Goal: Task Accomplishment & Management: Manage account settings

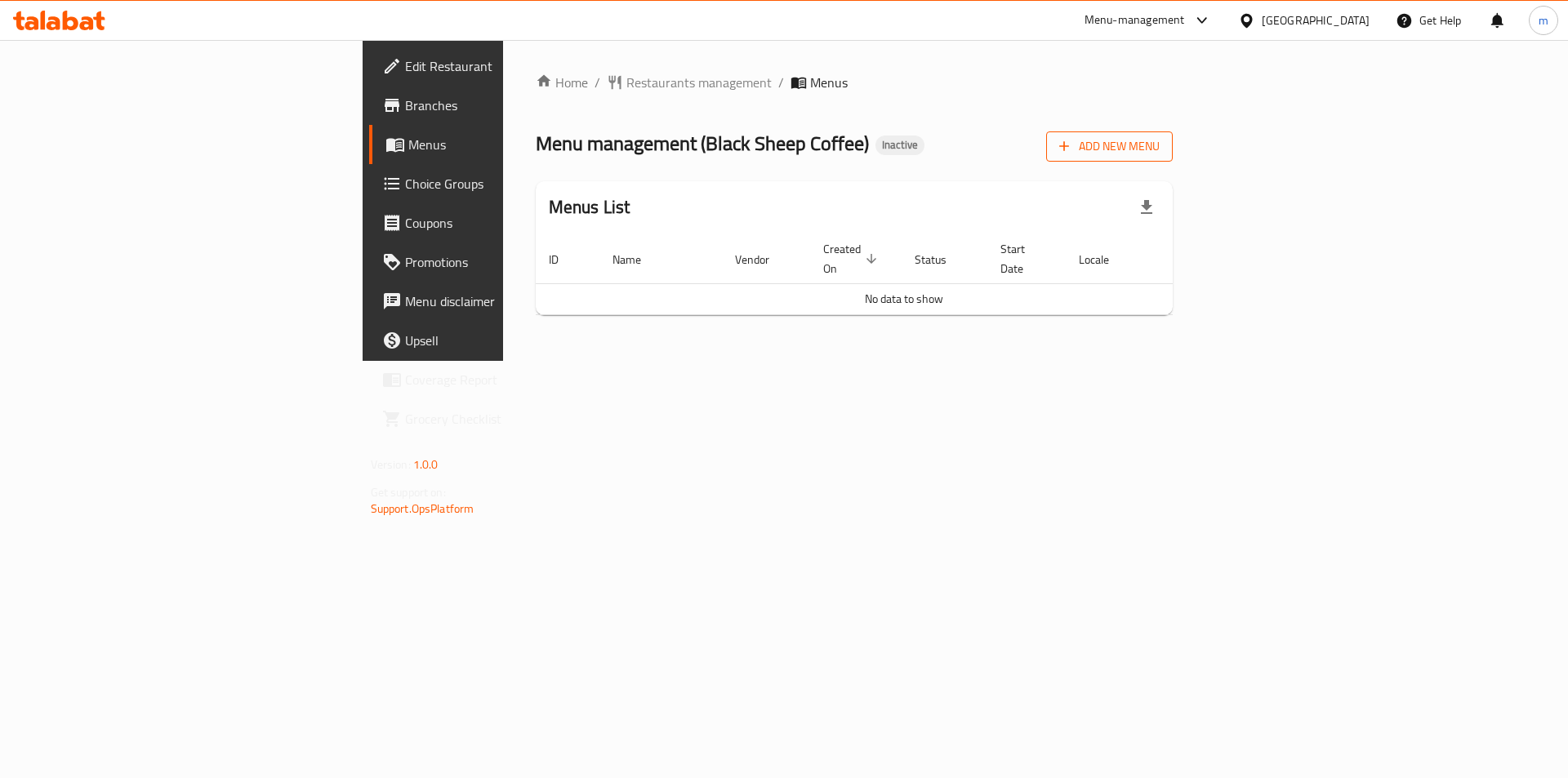
click at [1159, 141] on span "Add New Menu" at bounding box center [1109, 146] width 101 height 21
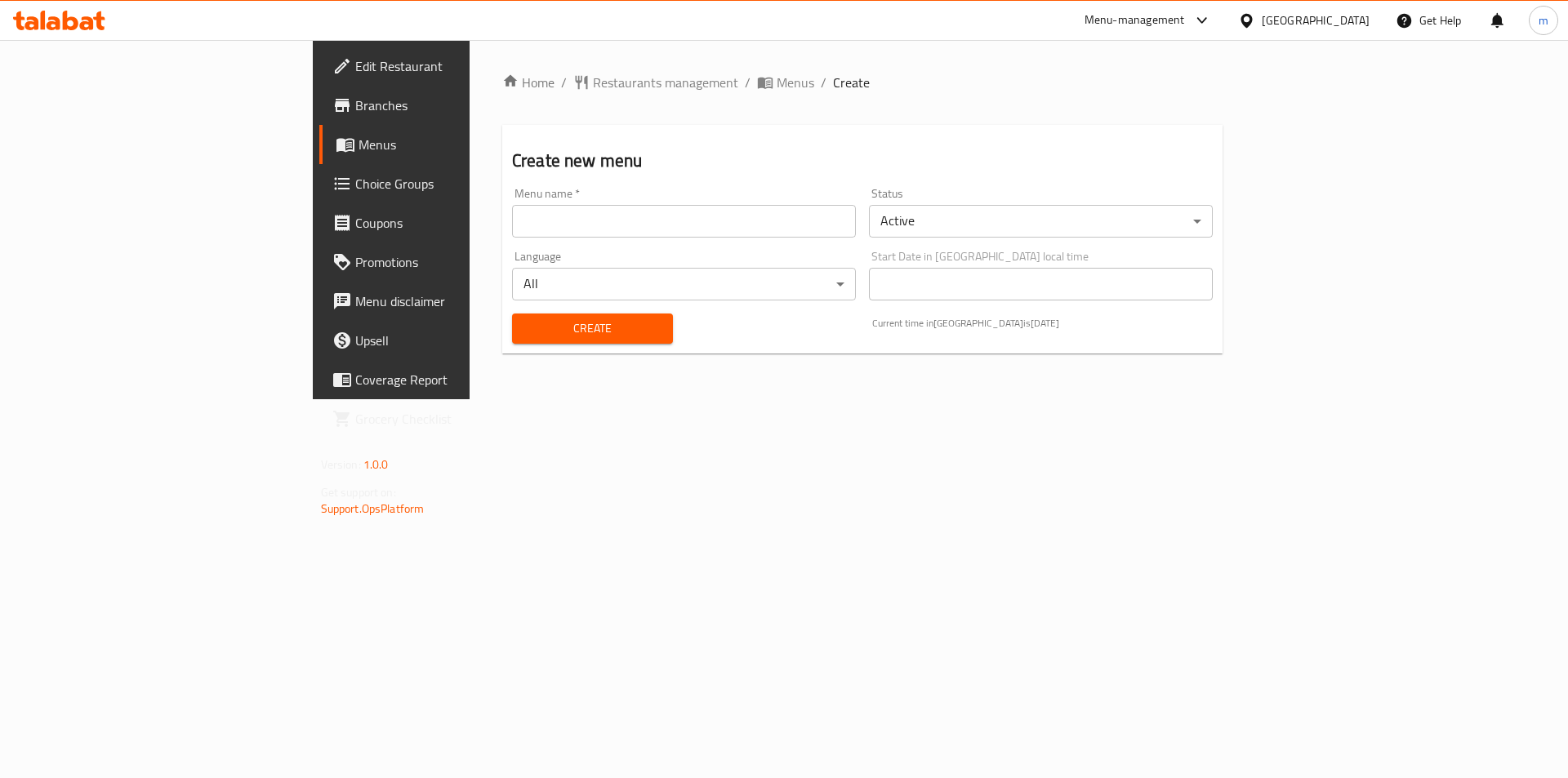
click at [519, 213] on input "text" at bounding box center [683, 221] width 343 height 33
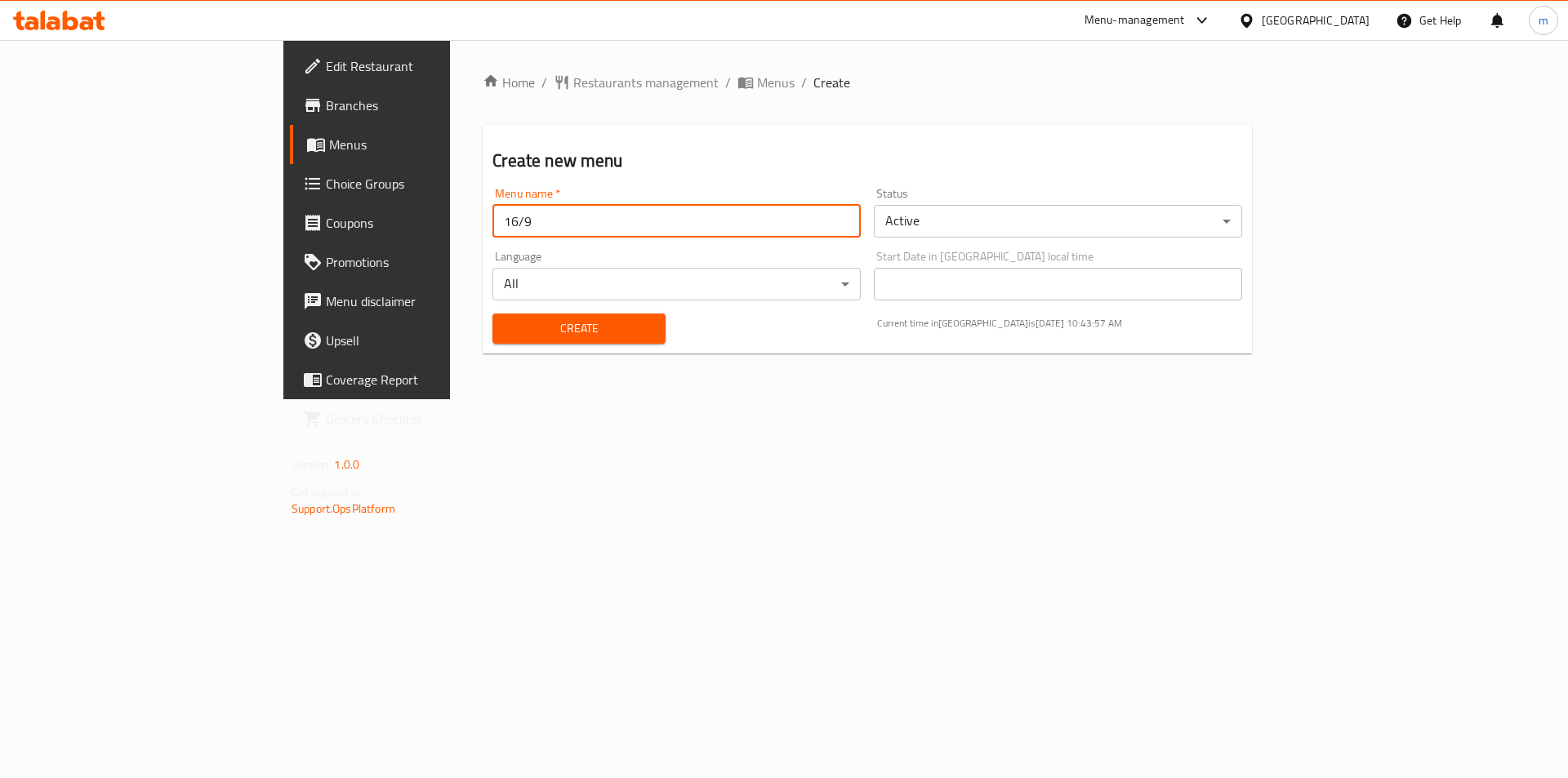
type input "16/9"
click at [492, 339] on button "Create" at bounding box center [578, 328] width 172 height 30
click at [329, 149] on span "Menus" at bounding box center [430, 145] width 203 height 20
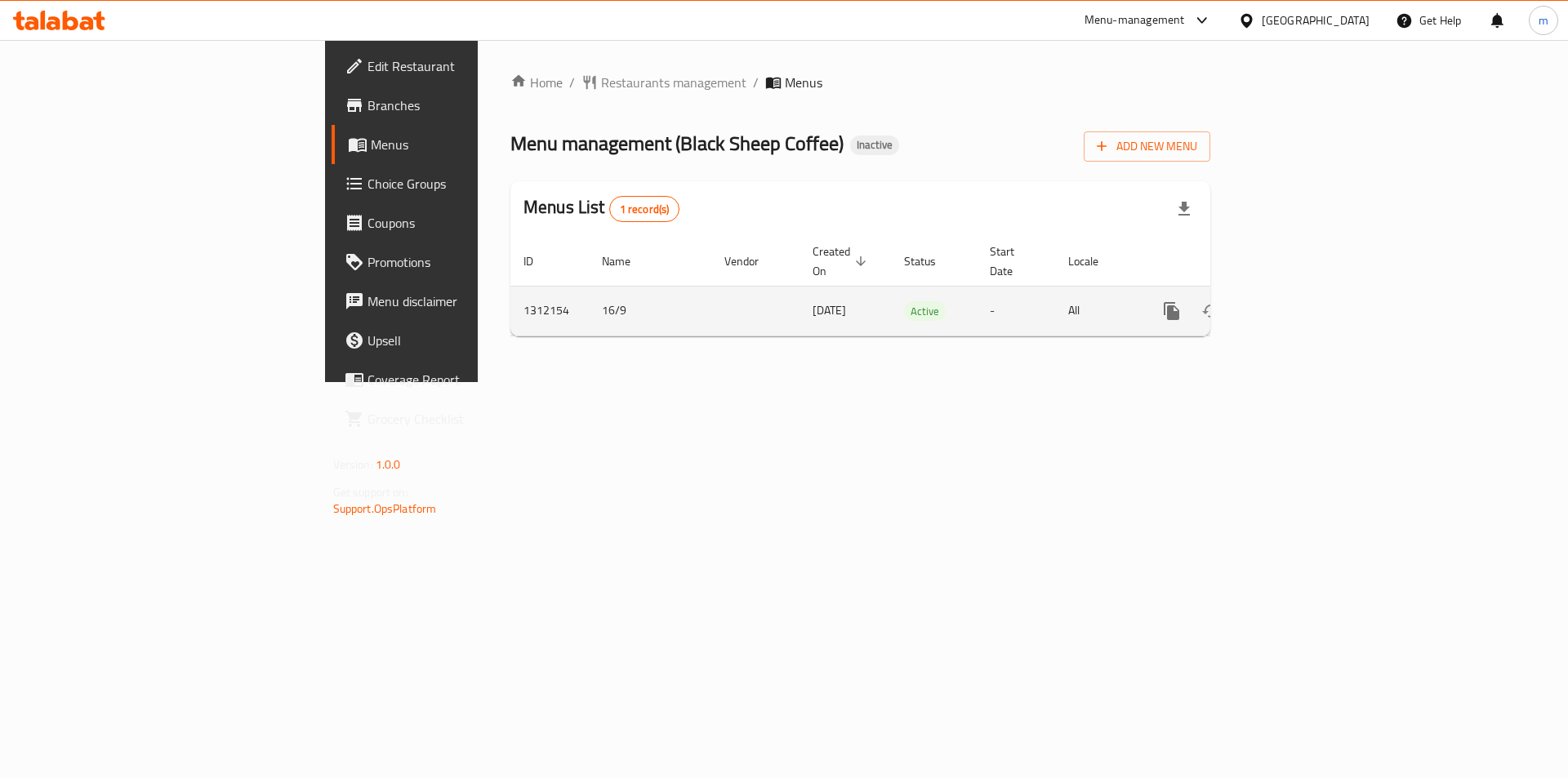
click at [1299, 301] on icon "enhanced table" at bounding box center [1289, 311] width 20 height 20
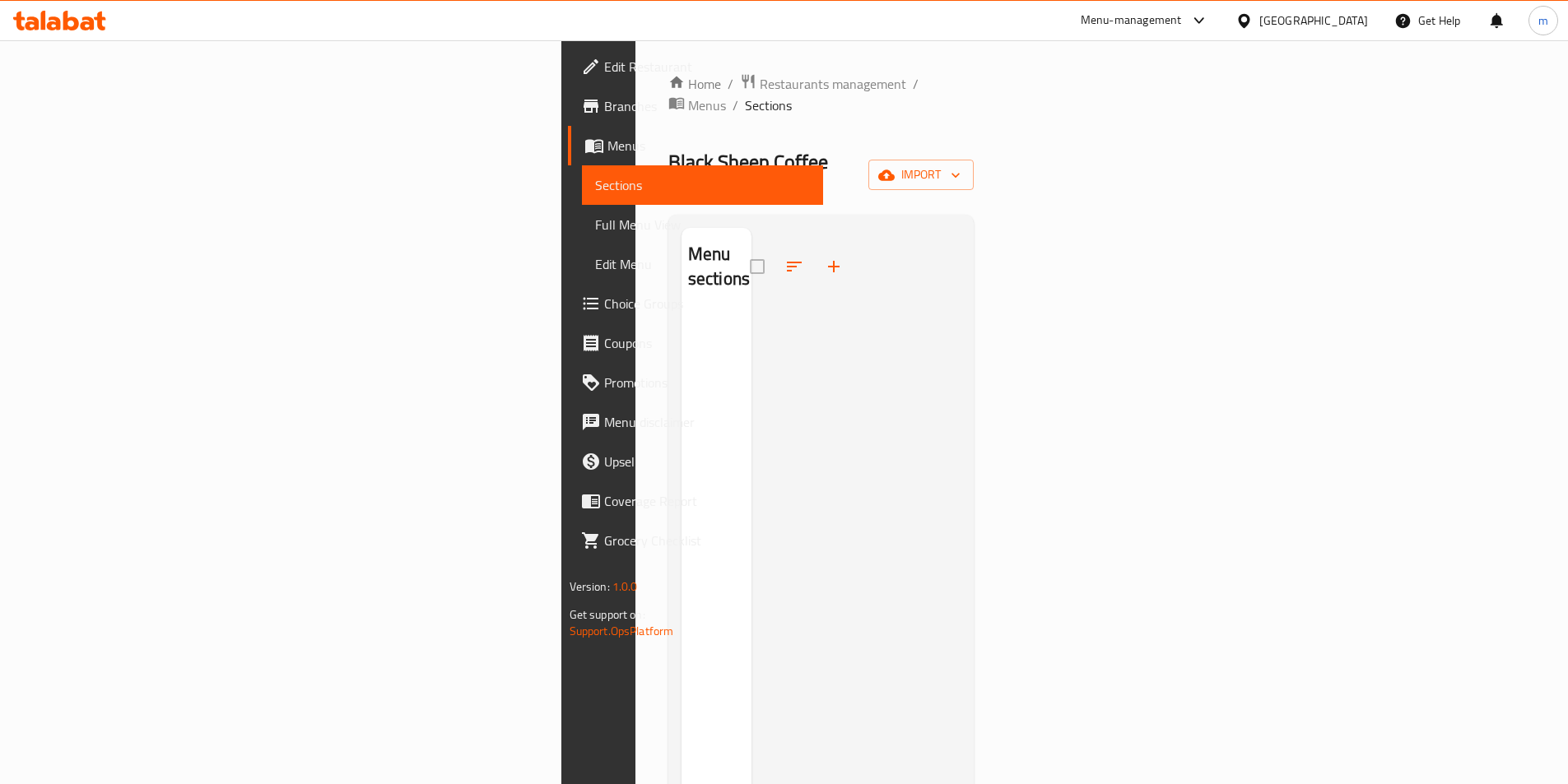
click at [604, 107] on span "Branches" at bounding box center [706, 106] width 206 height 20
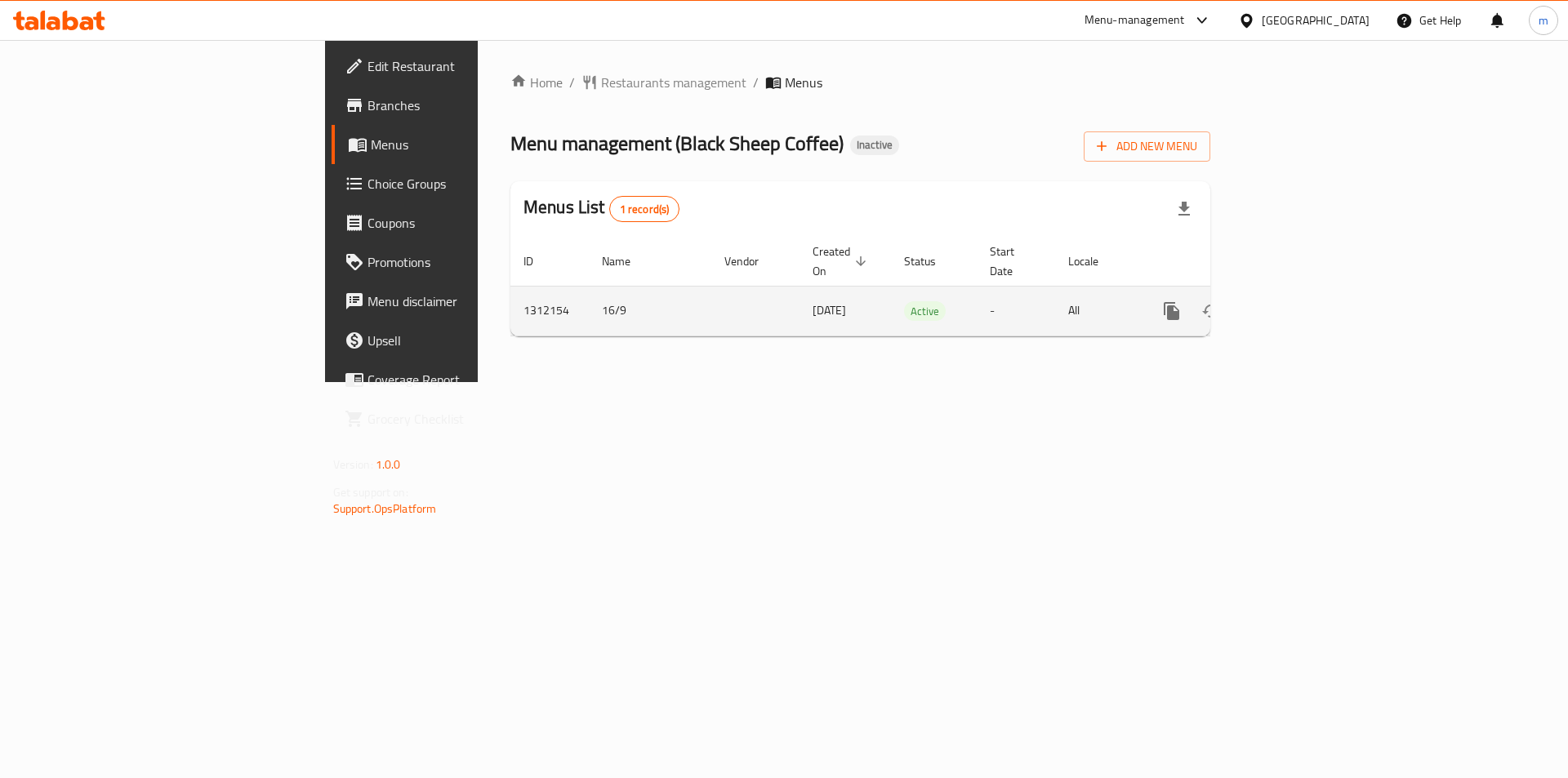
click at [1297, 304] on icon "enhanced table" at bounding box center [1289, 311] width 15 height 15
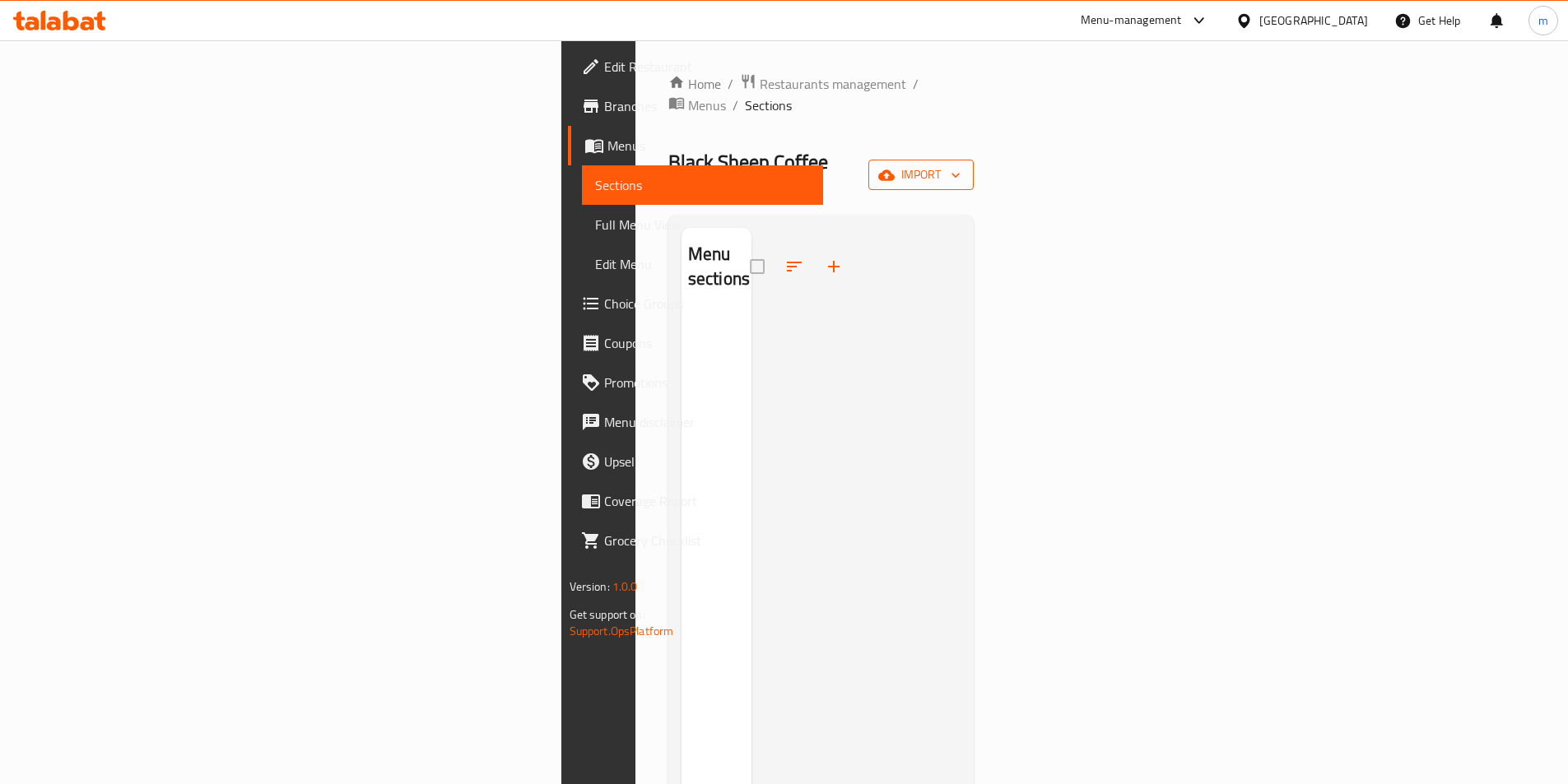
click at [960, 165] on span "import" at bounding box center [920, 175] width 79 height 21
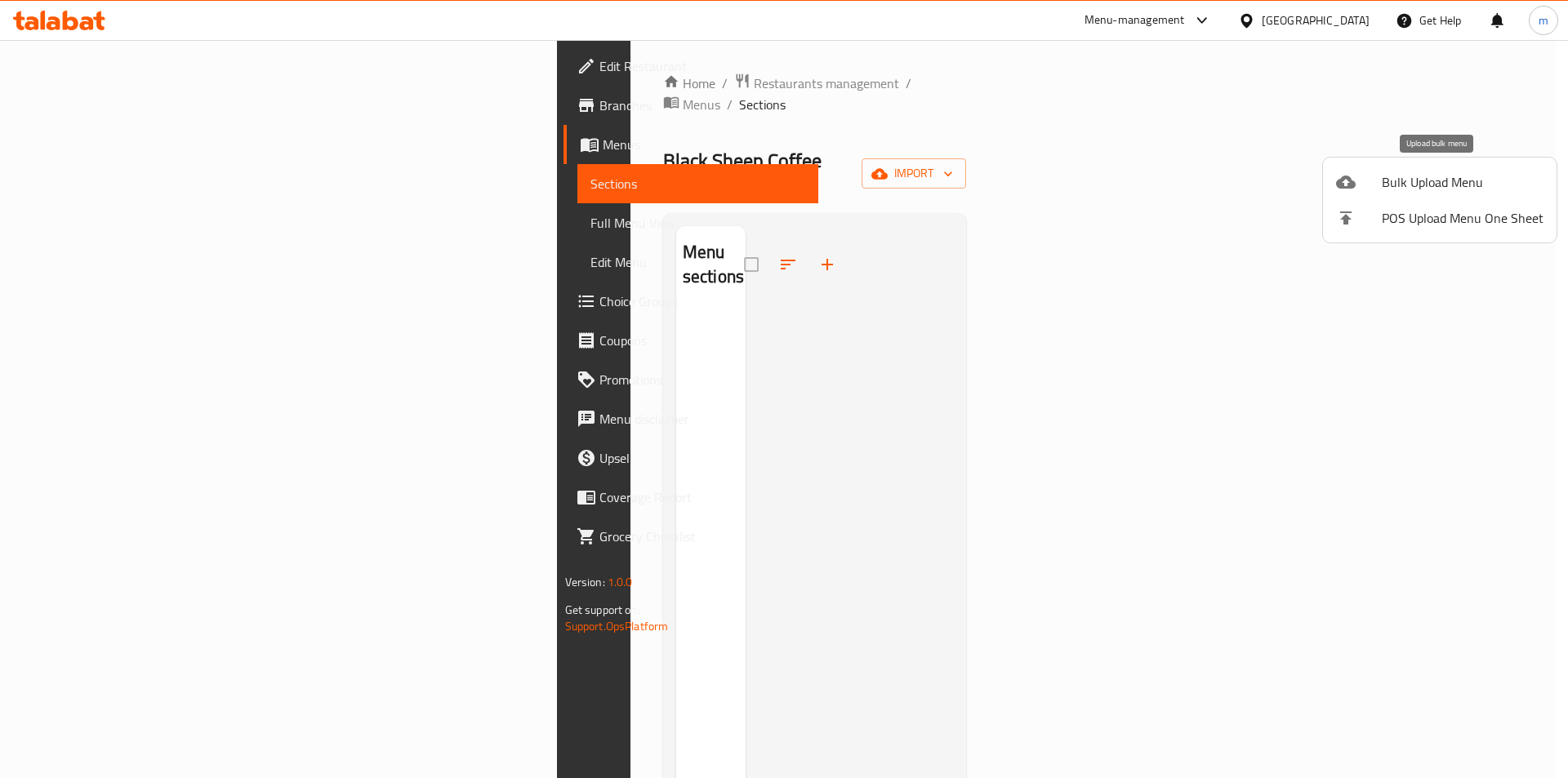
click at [1436, 179] on span "Bulk Upload Menu" at bounding box center [1462, 182] width 162 height 20
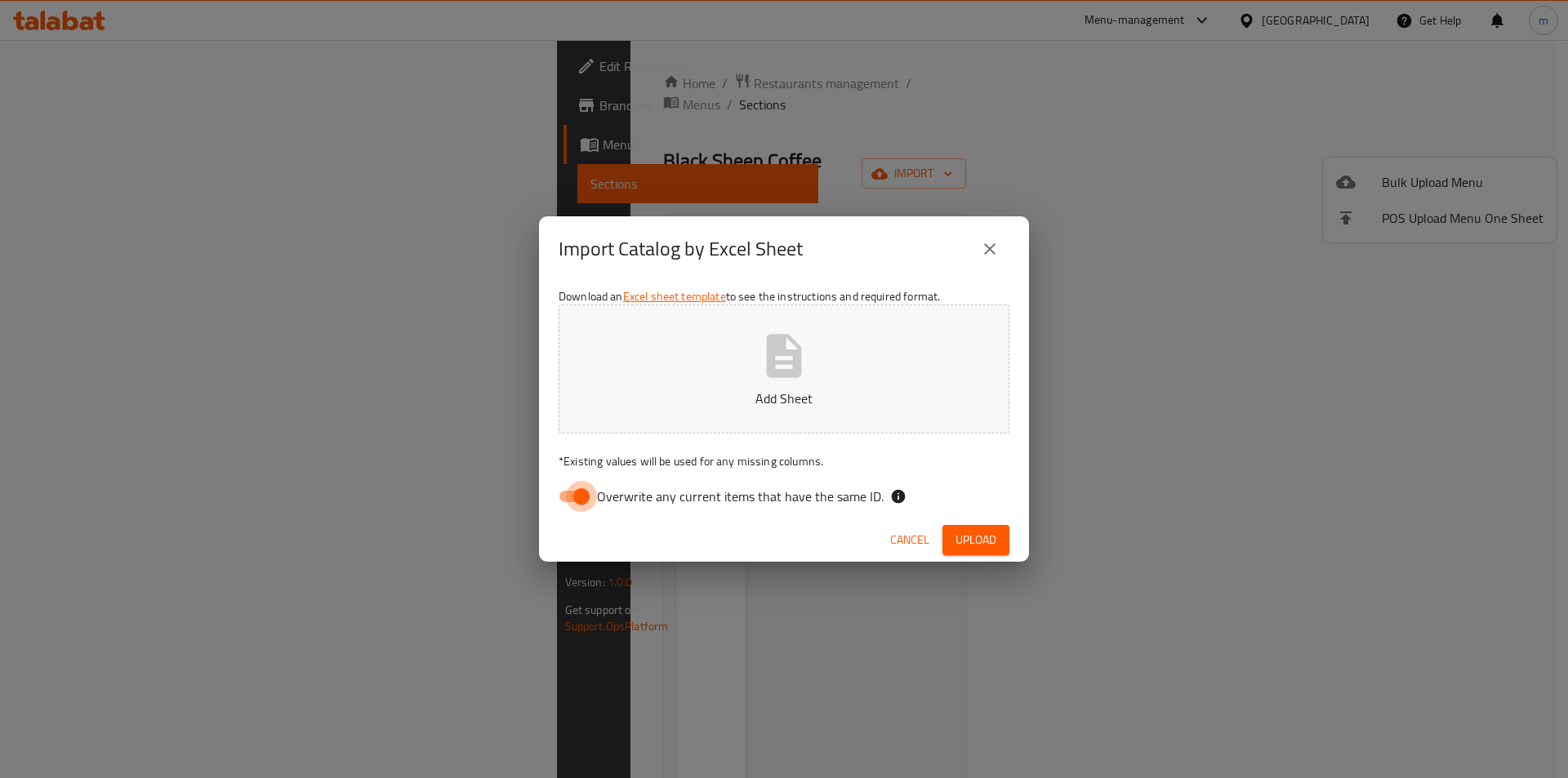
click at [574, 504] on input "Overwrite any current items that have the same ID." at bounding box center [581, 497] width 93 height 31
checkbox input "false"
click at [753, 392] on p "Add Sheet" at bounding box center [783, 398] width 400 height 20
click at [972, 536] on span "Upload" at bounding box center [975, 540] width 40 height 21
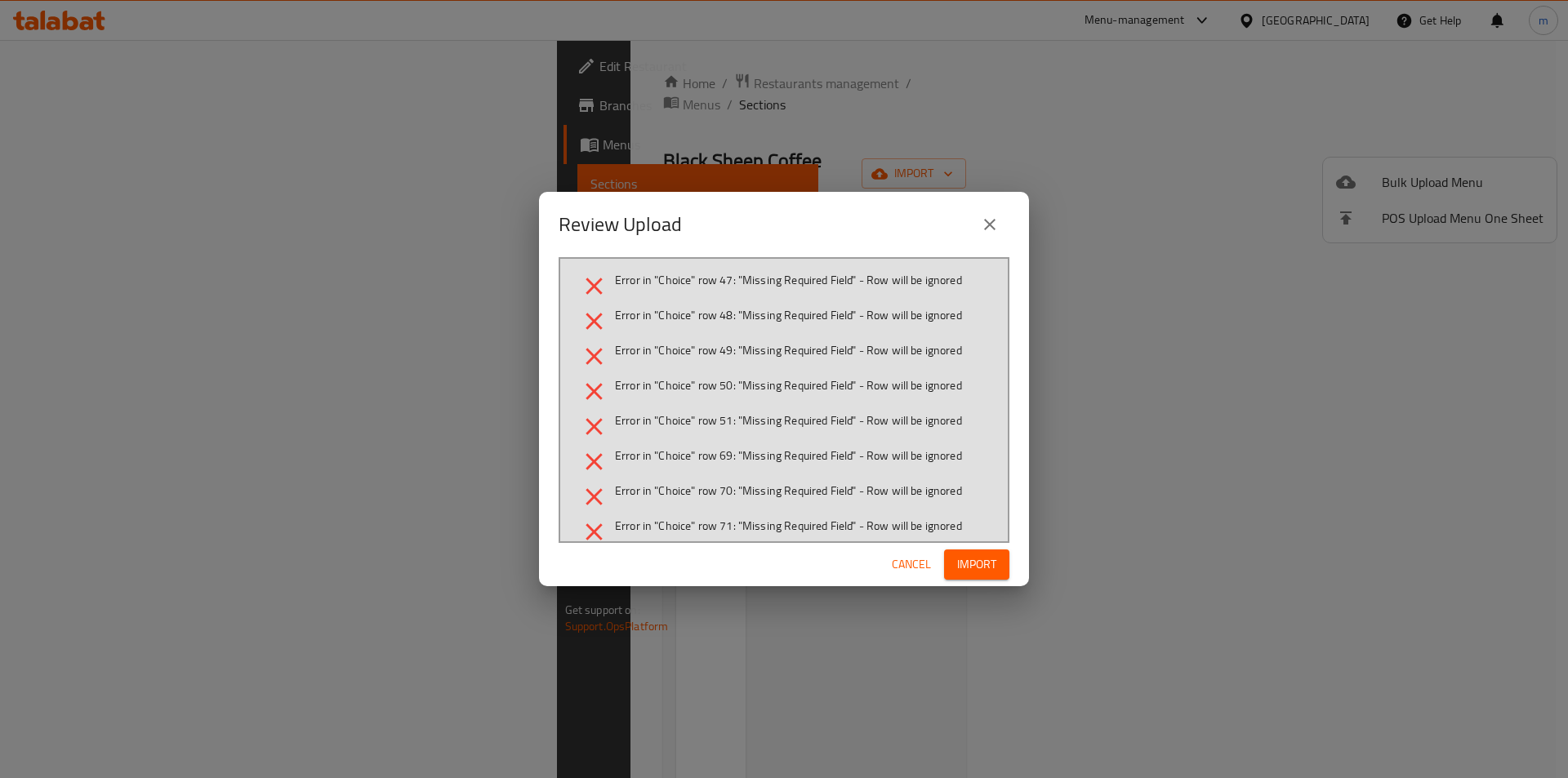
click at [997, 224] on icon "close" at bounding box center [990, 225] width 20 height 20
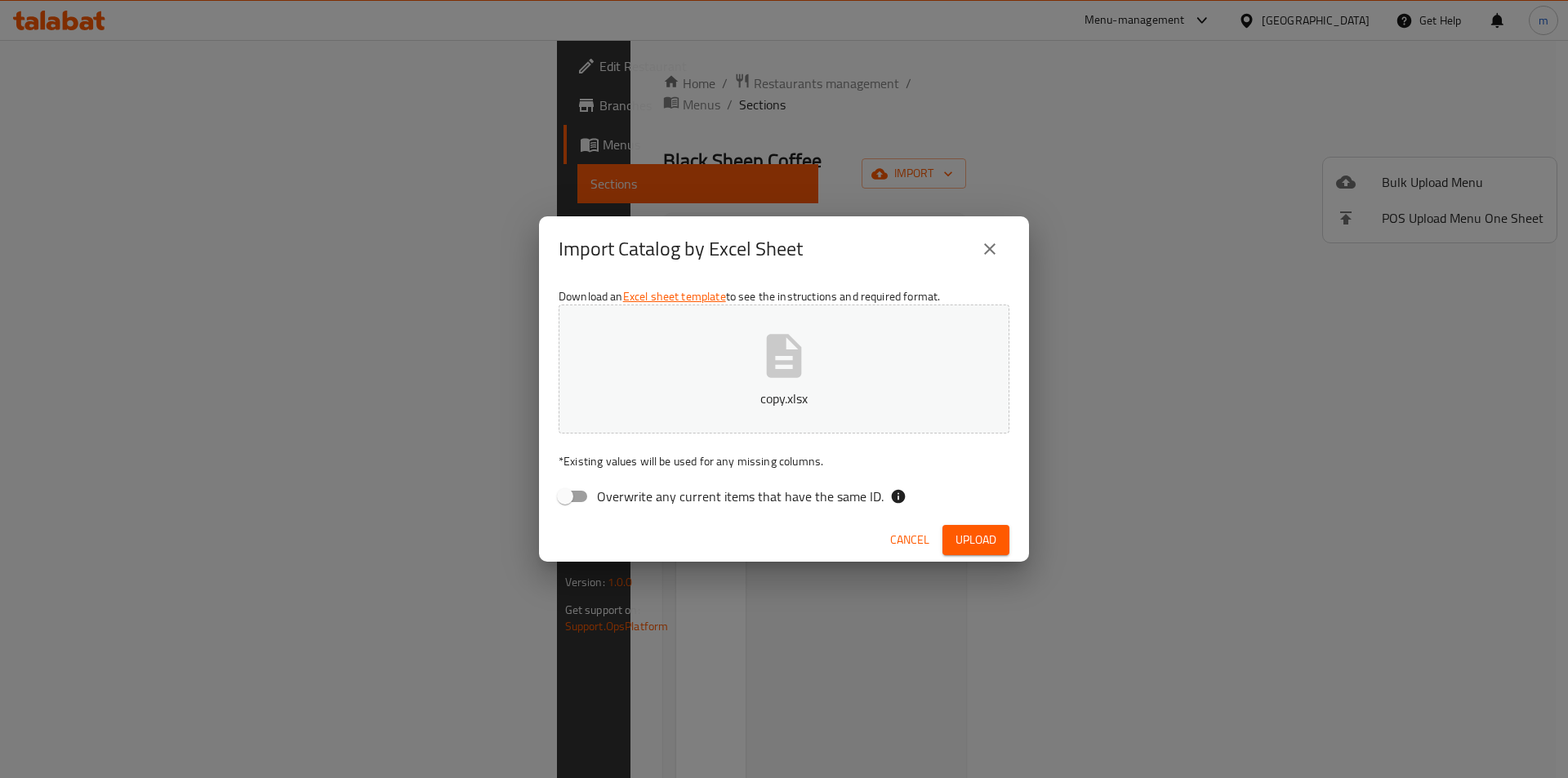
click at [985, 247] on icon "close" at bounding box center [990, 249] width 20 height 20
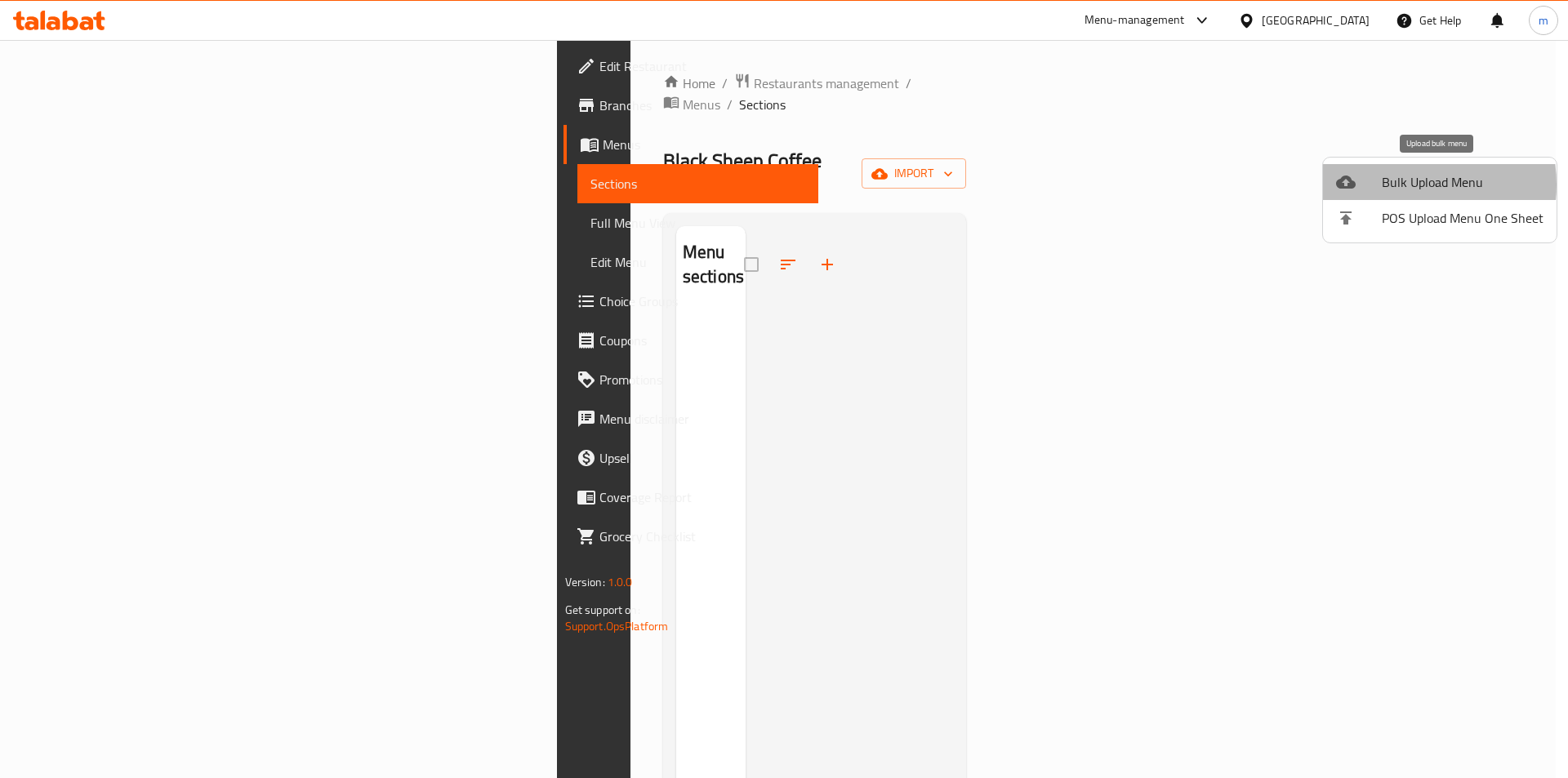
click at [1397, 184] on span "Bulk Upload Menu" at bounding box center [1462, 182] width 162 height 20
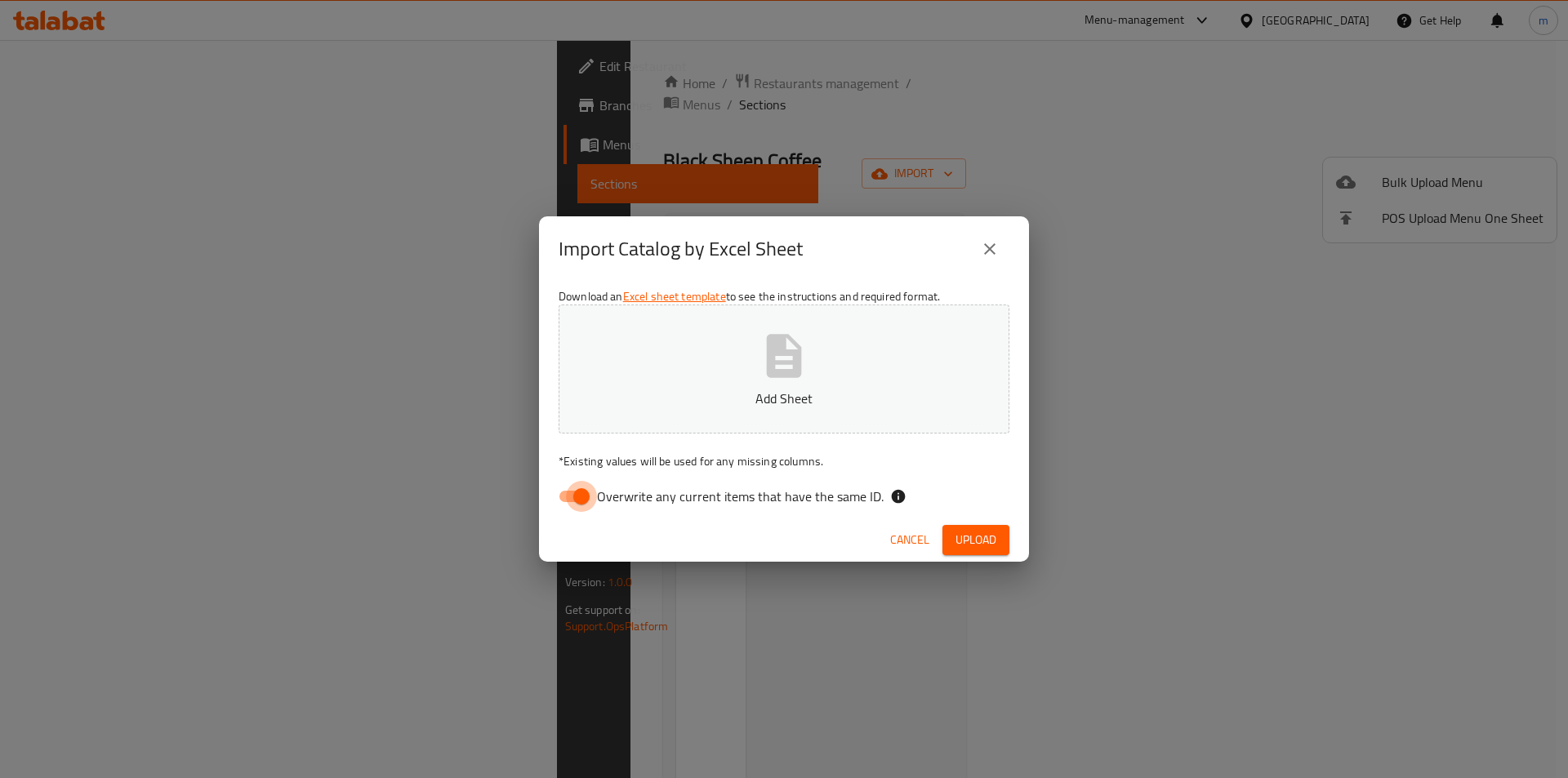
click at [570, 491] on input "Overwrite any current items that have the same ID." at bounding box center [581, 497] width 93 height 31
checkbox input "false"
click at [743, 340] on button "Add Sheet" at bounding box center [784, 369] width 451 height 129
click at [973, 540] on span "Upload" at bounding box center [975, 540] width 40 height 21
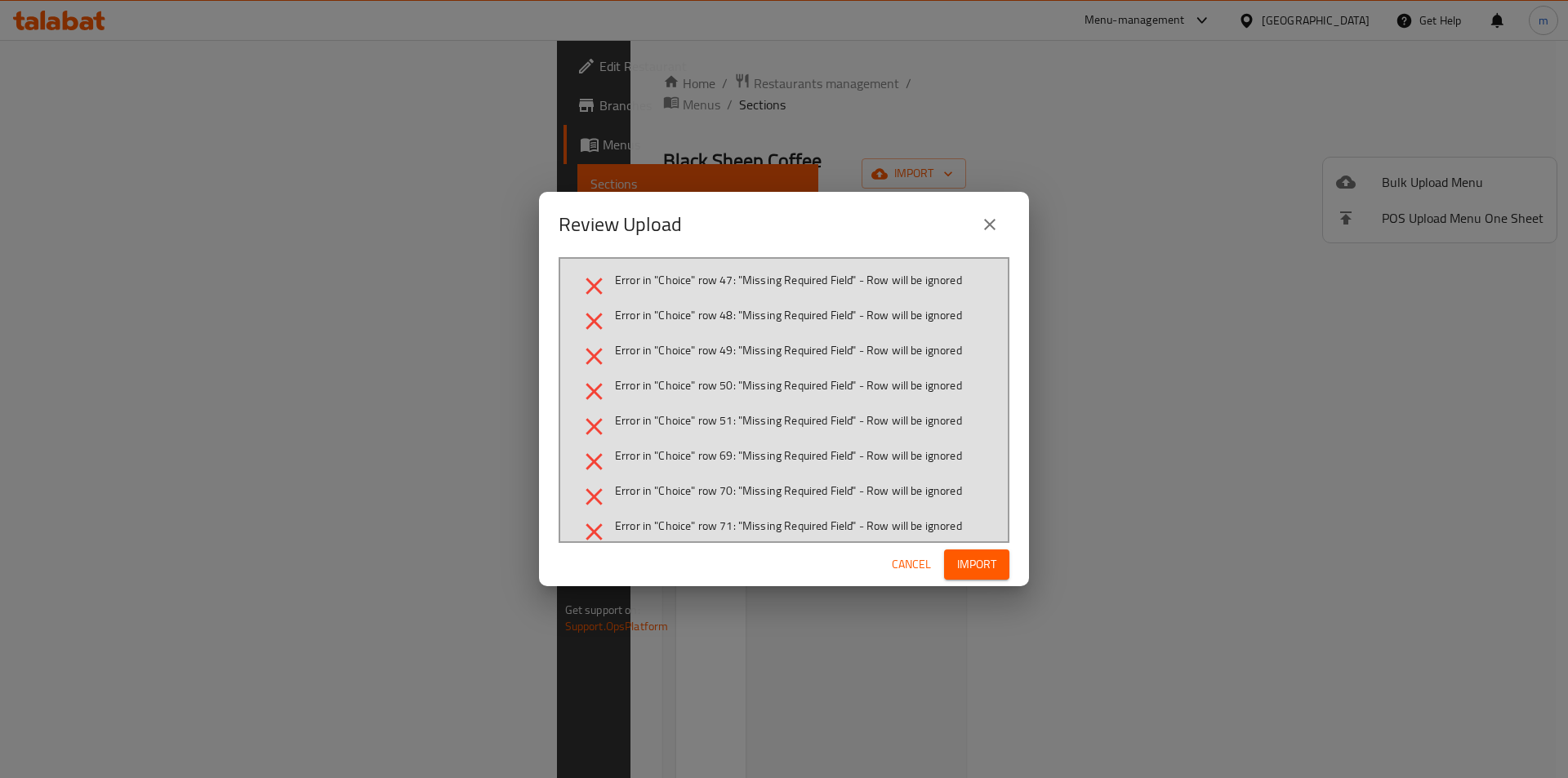
click at [901, 555] on span "Cancel" at bounding box center [911, 565] width 40 height 21
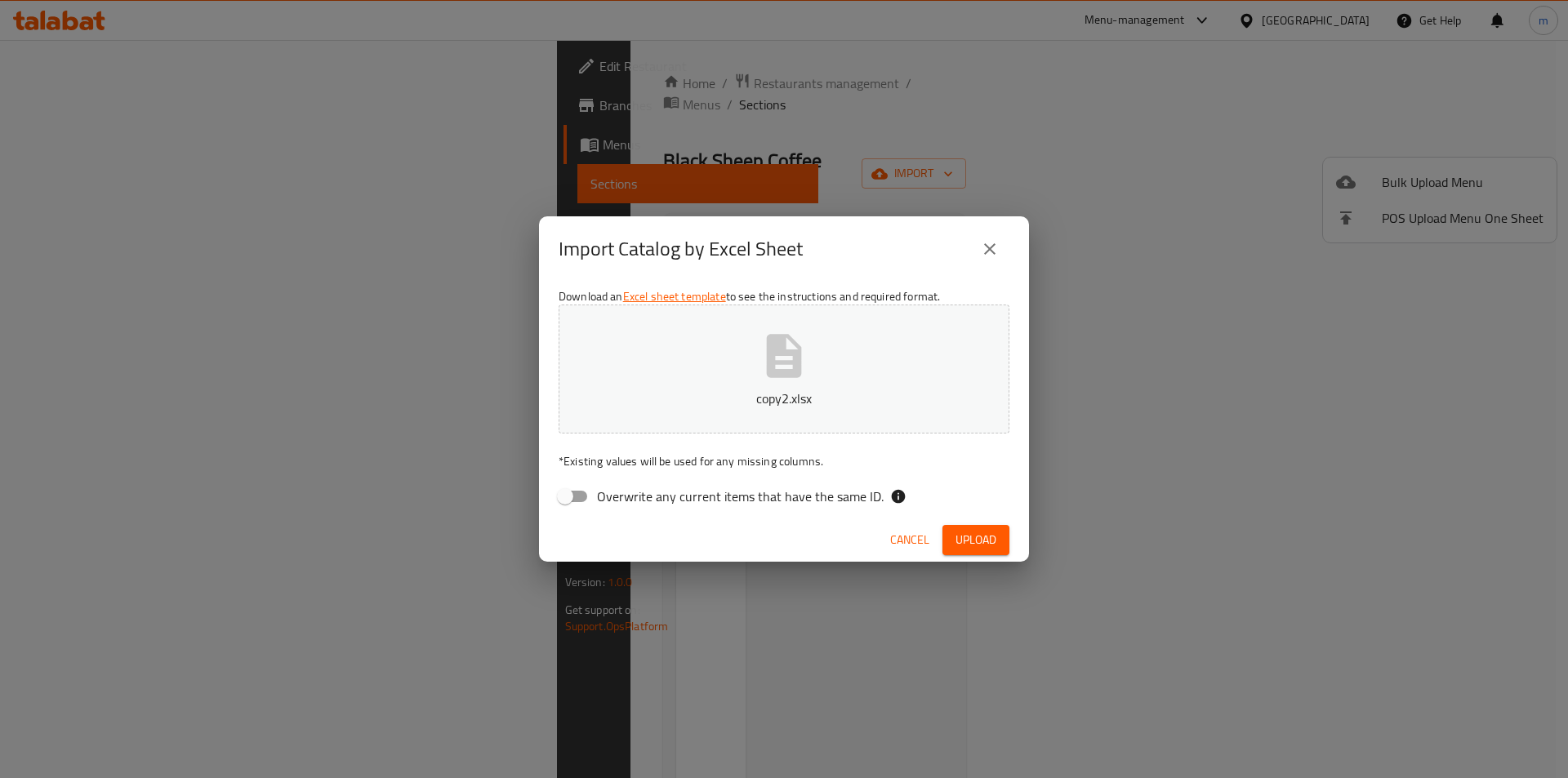
click at [913, 542] on span "Cancel" at bounding box center [910, 540] width 40 height 21
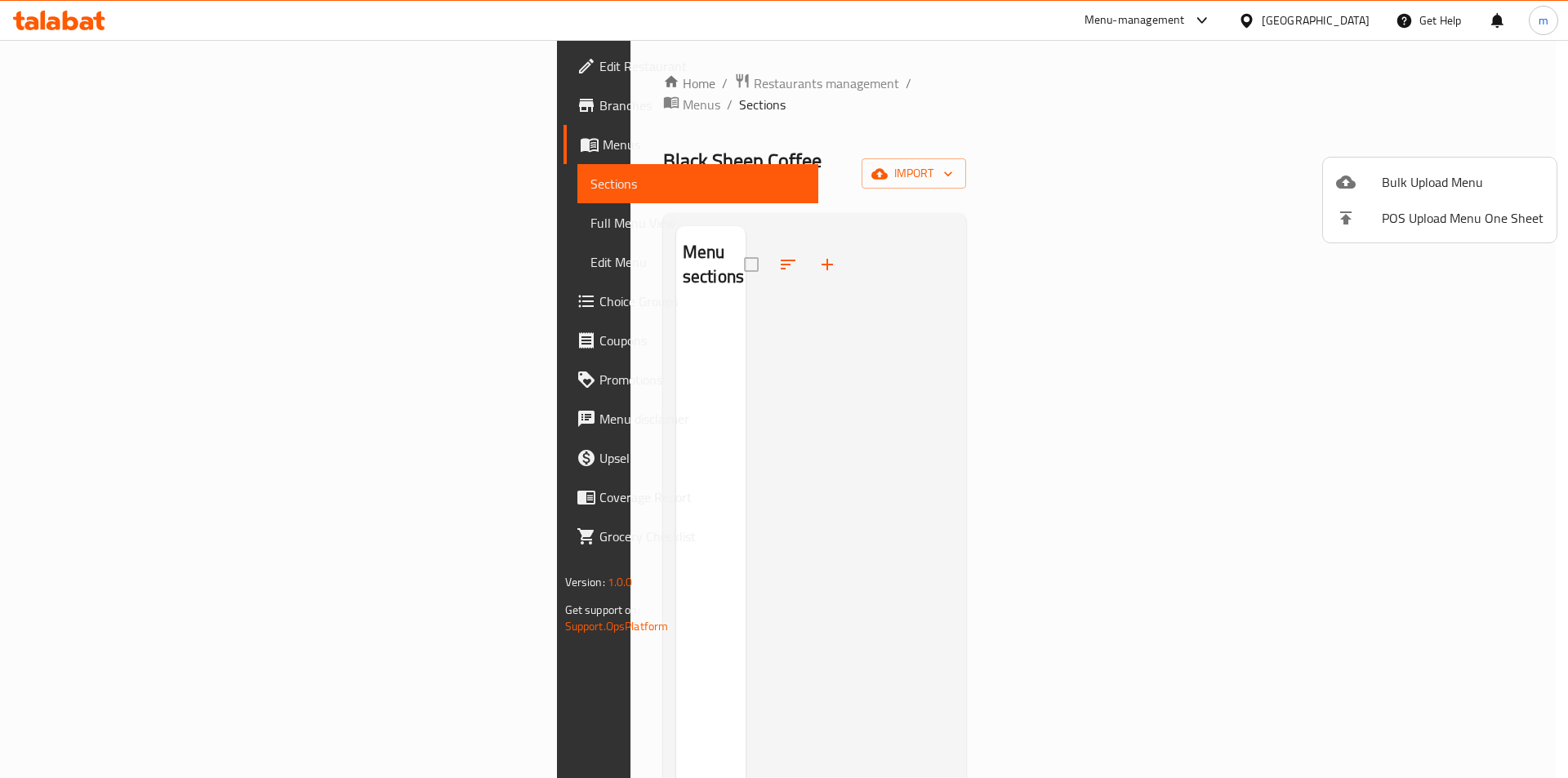
click at [60, 104] on div at bounding box center [784, 389] width 1568 height 778
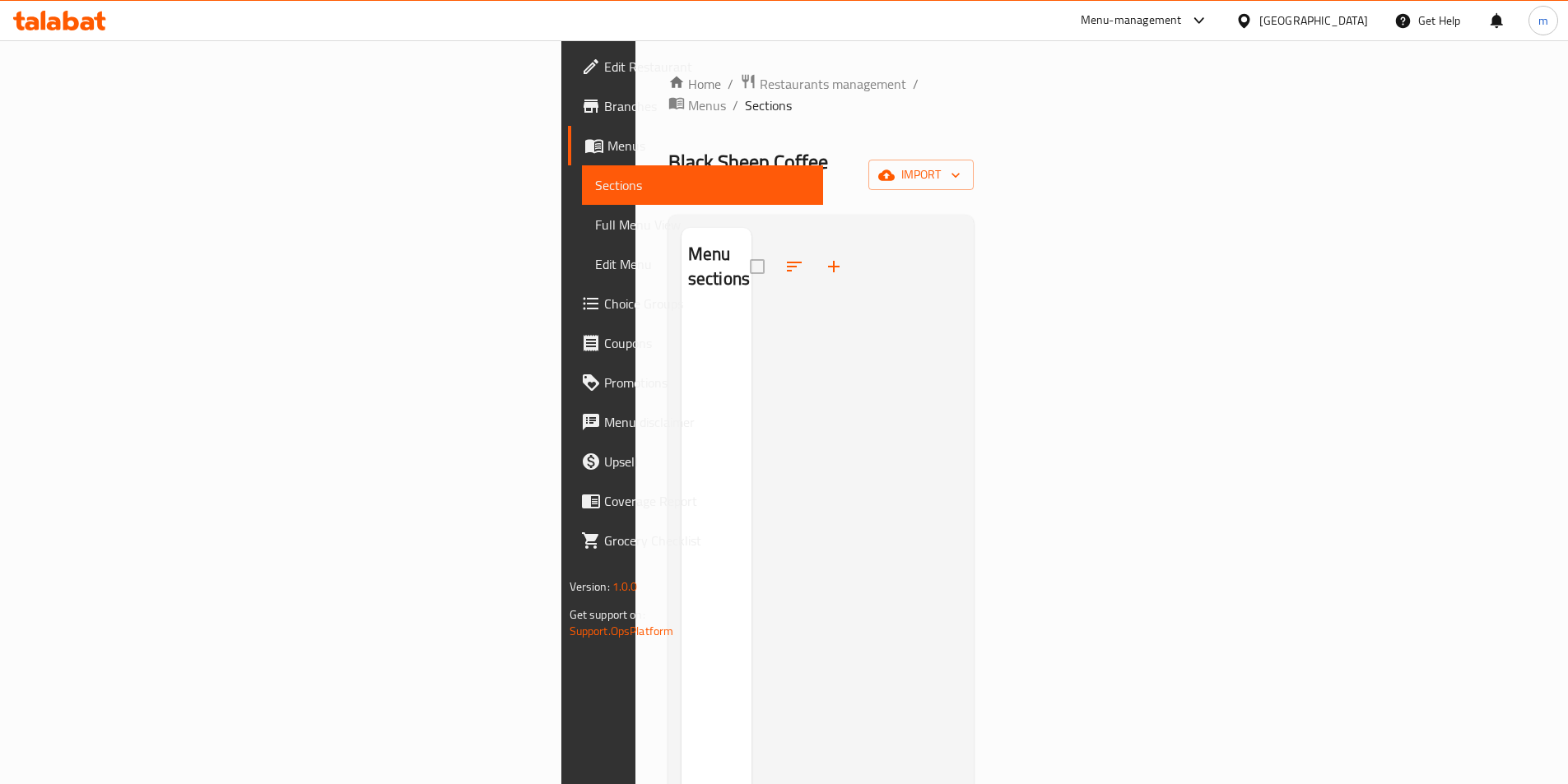
click at [604, 105] on span "Branches" at bounding box center [706, 106] width 206 height 20
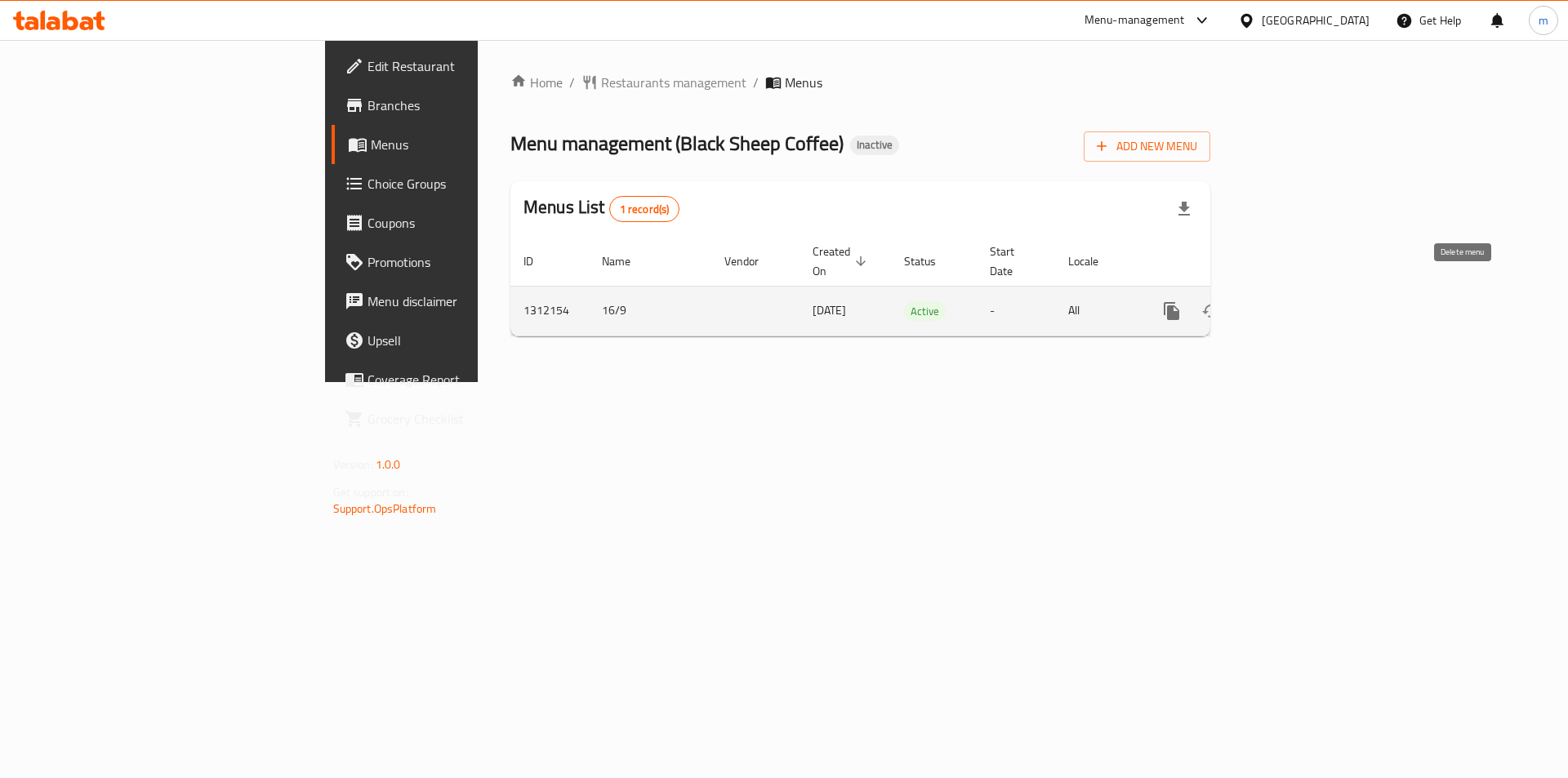
click at [1256, 304] on icon "enhanced table" at bounding box center [1250, 311] width 11 height 15
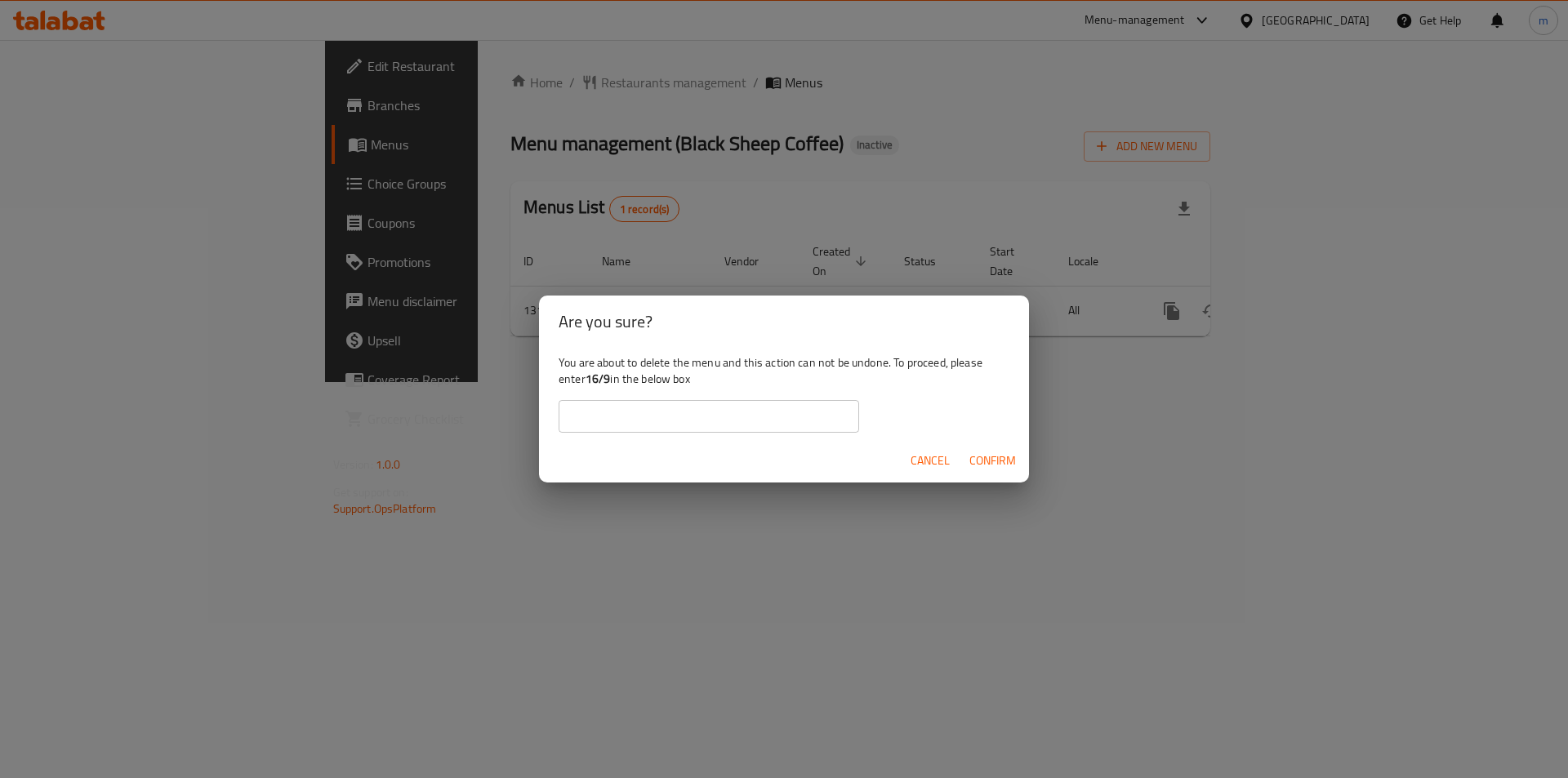
click at [934, 466] on span "Cancel" at bounding box center [930, 461] width 40 height 21
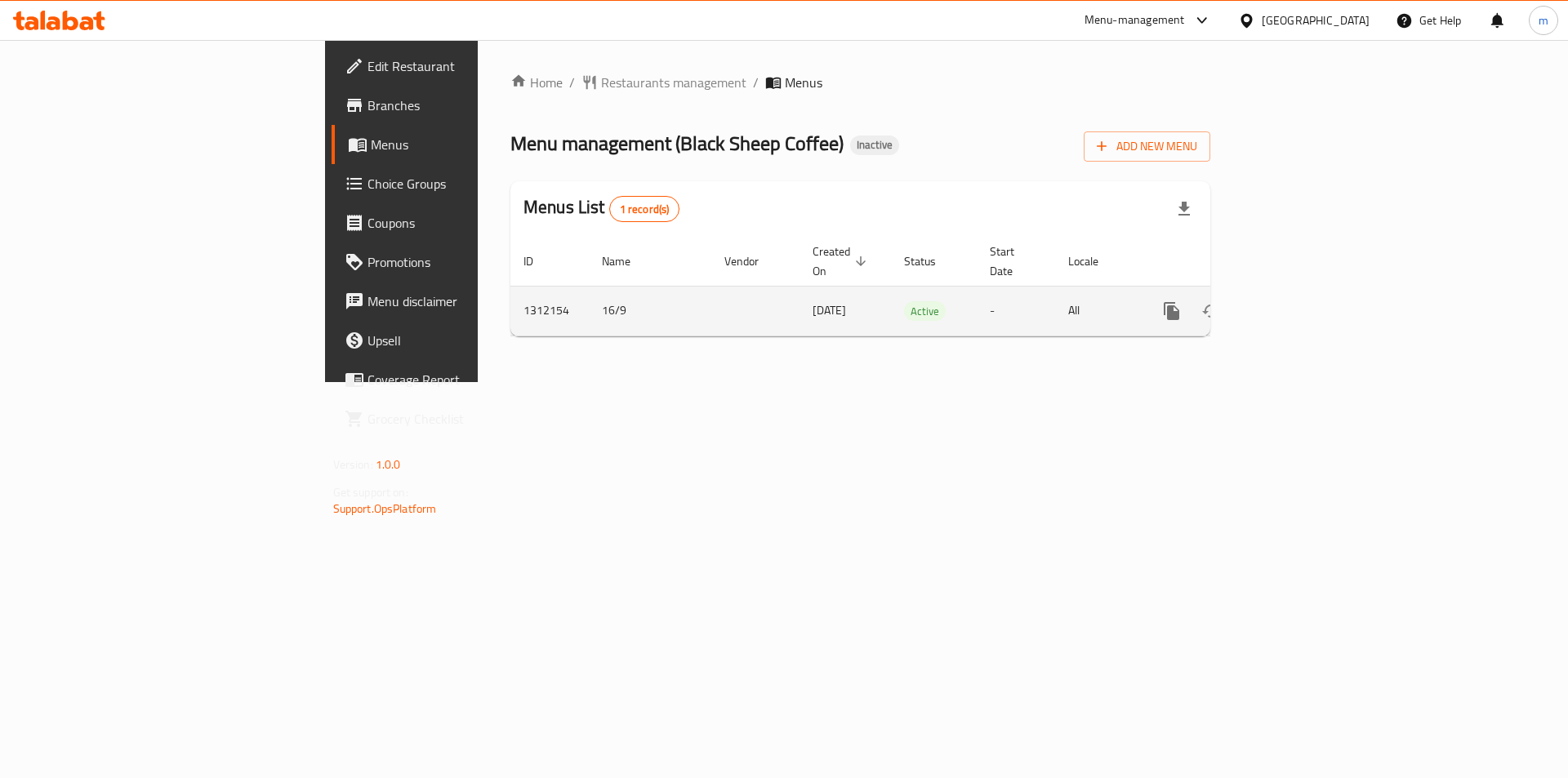
click at [1297, 304] on icon "enhanced table" at bounding box center [1289, 311] width 15 height 15
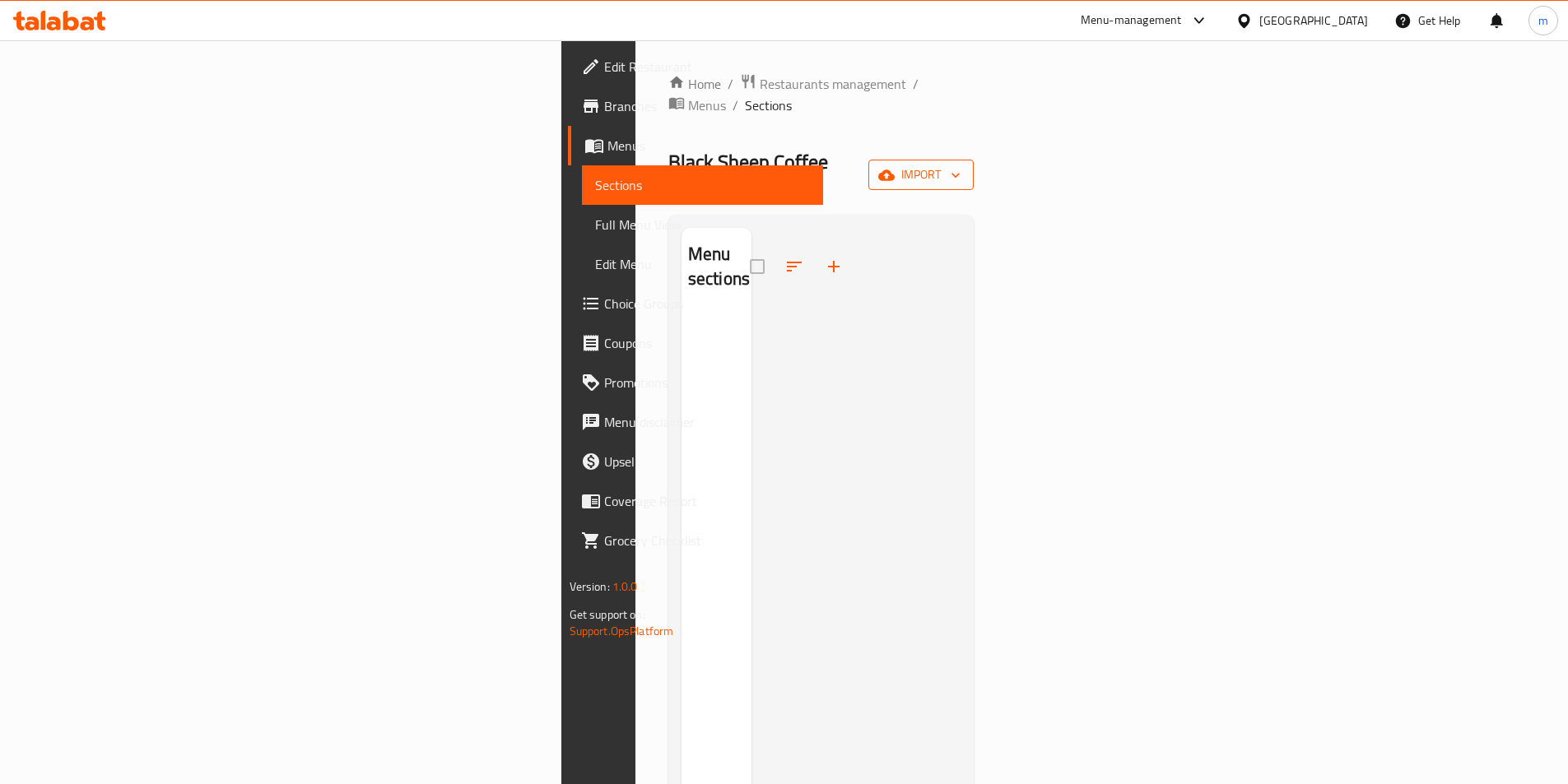
click at [973, 160] on button "import" at bounding box center [920, 174] width 105 height 30
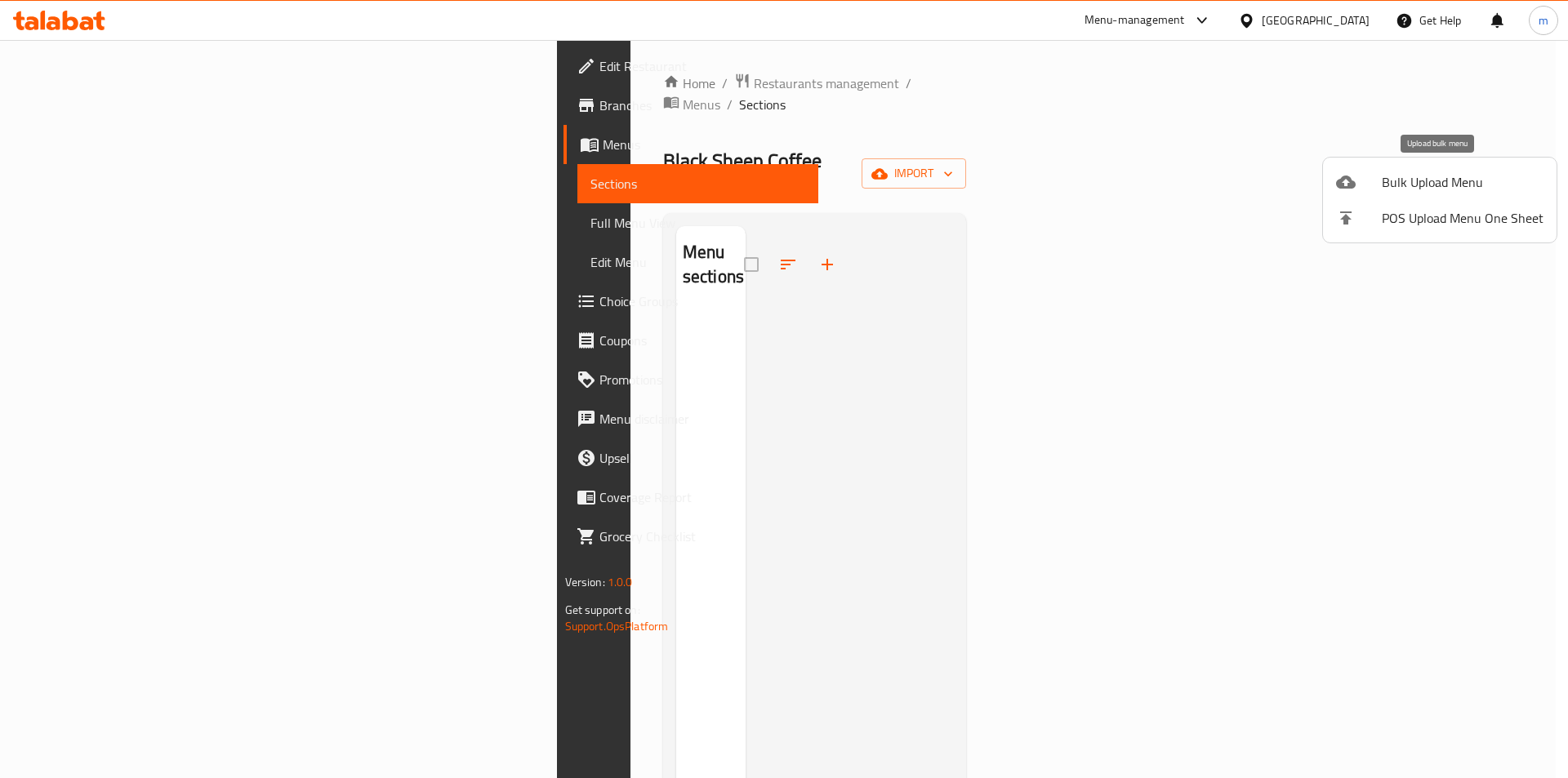
click at [1380, 191] on div at bounding box center [1358, 182] width 46 height 20
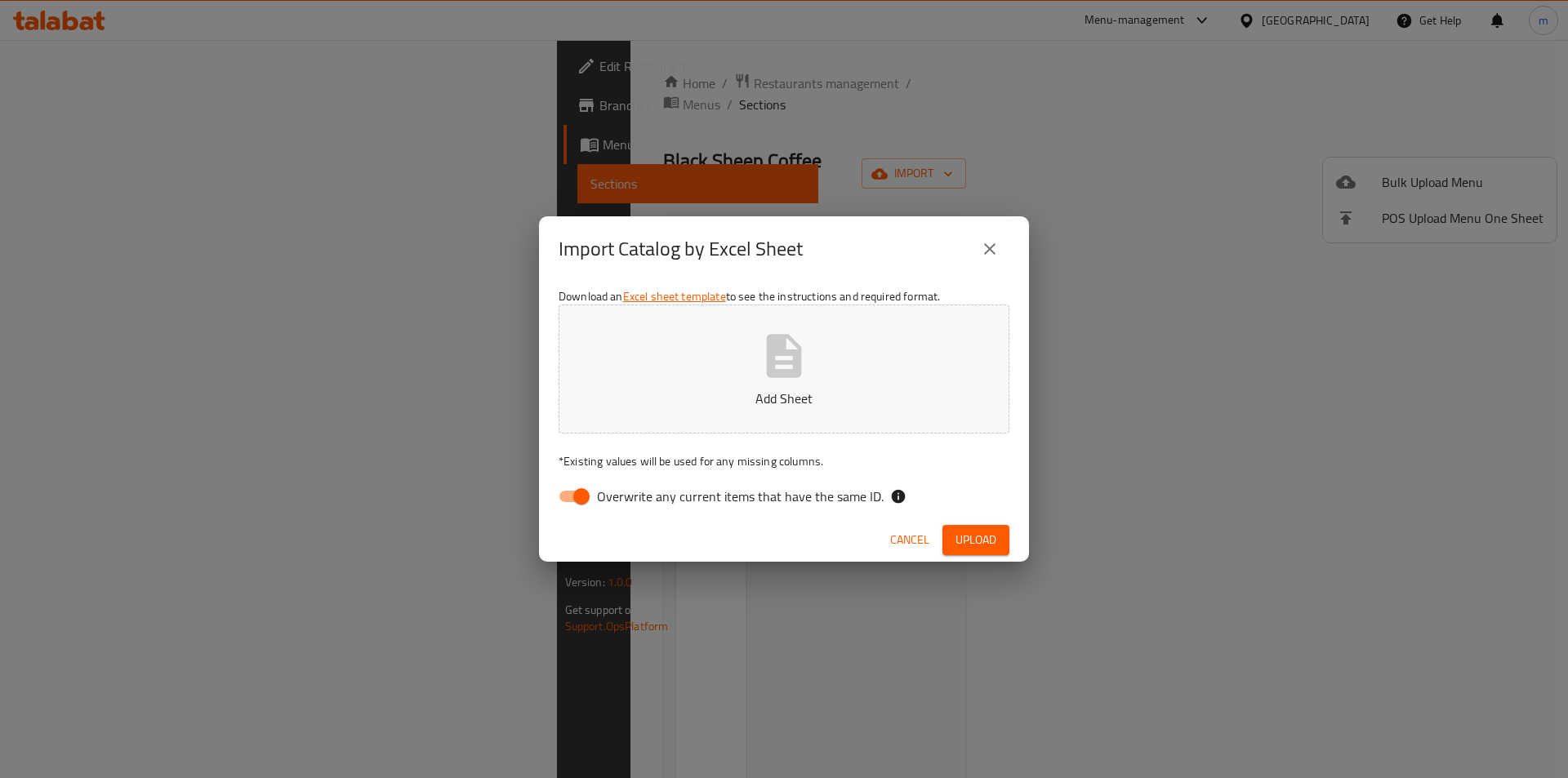
click at [585, 489] on input "Overwrite any current items that have the same ID." at bounding box center [581, 497] width 93 height 31
checkbox input "false"
click at [732, 360] on button "Add Sheet" at bounding box center [784, 369] width 451 height 129
click at [991, 549] on span "Upload" at bounding box center [975, 540] width 40 height 21
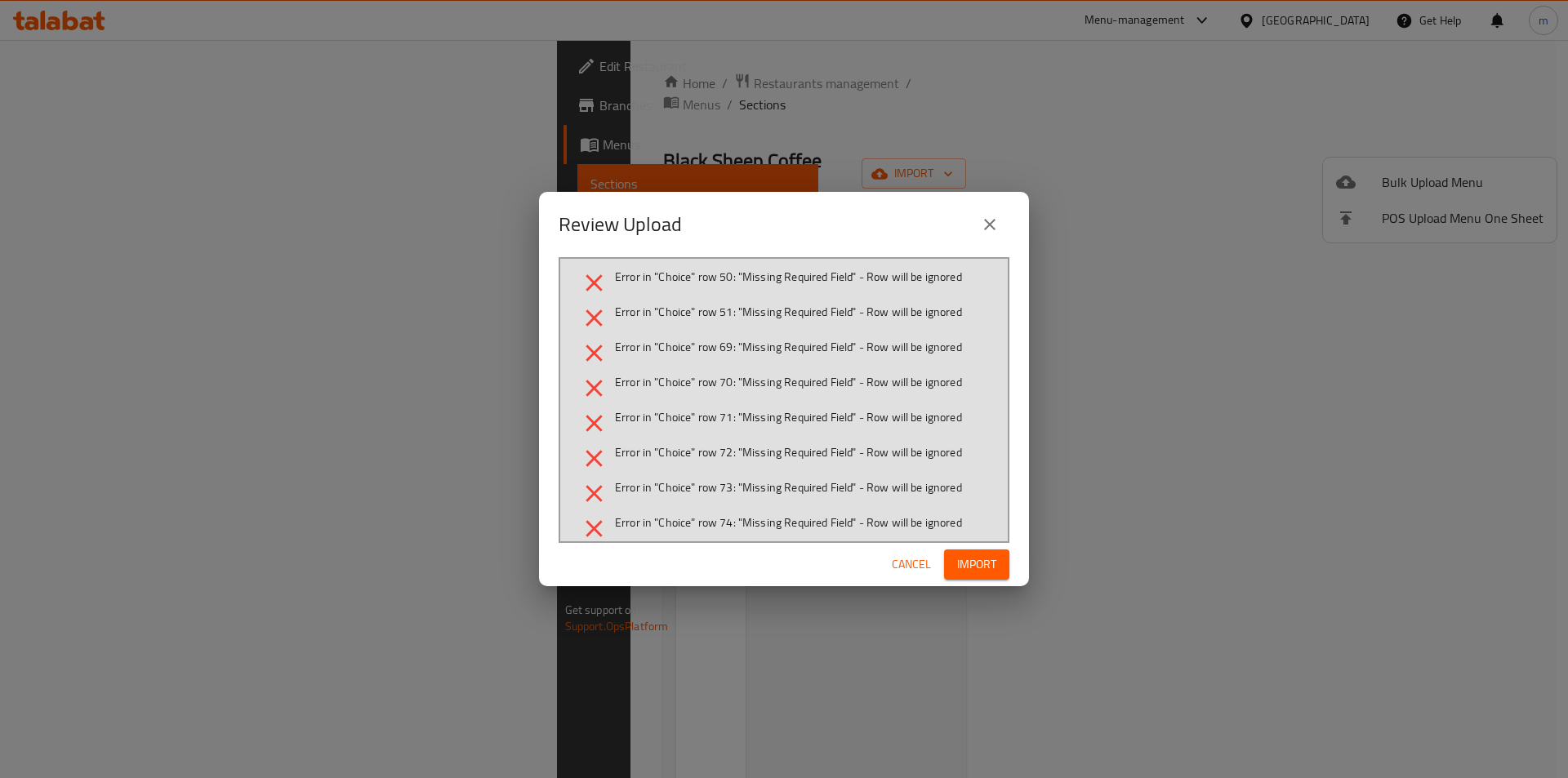
scroll to position [194, 0]
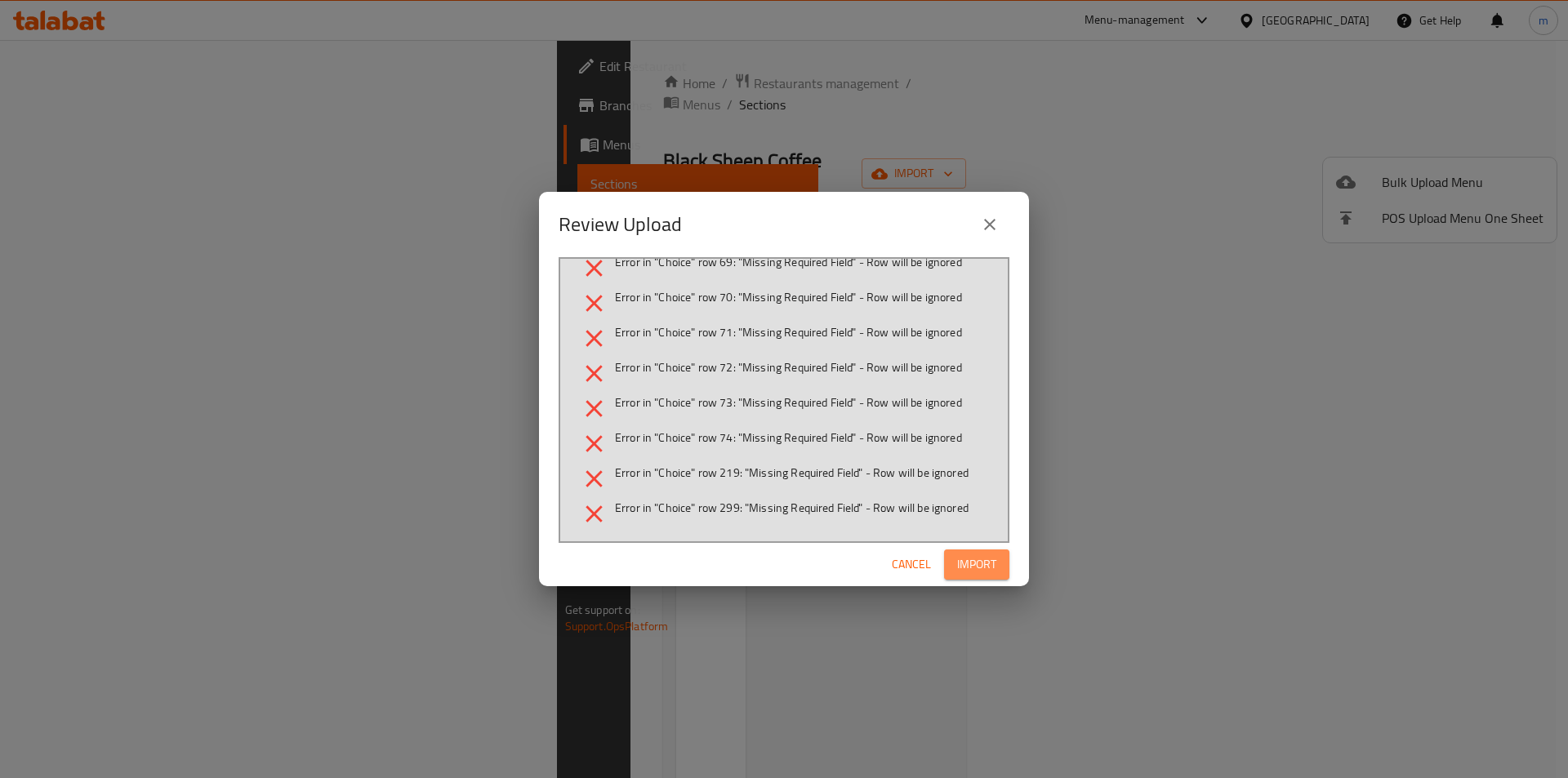
click at [968, 557] on span "Import" at bounding box center [977, 565] width 40 height 21
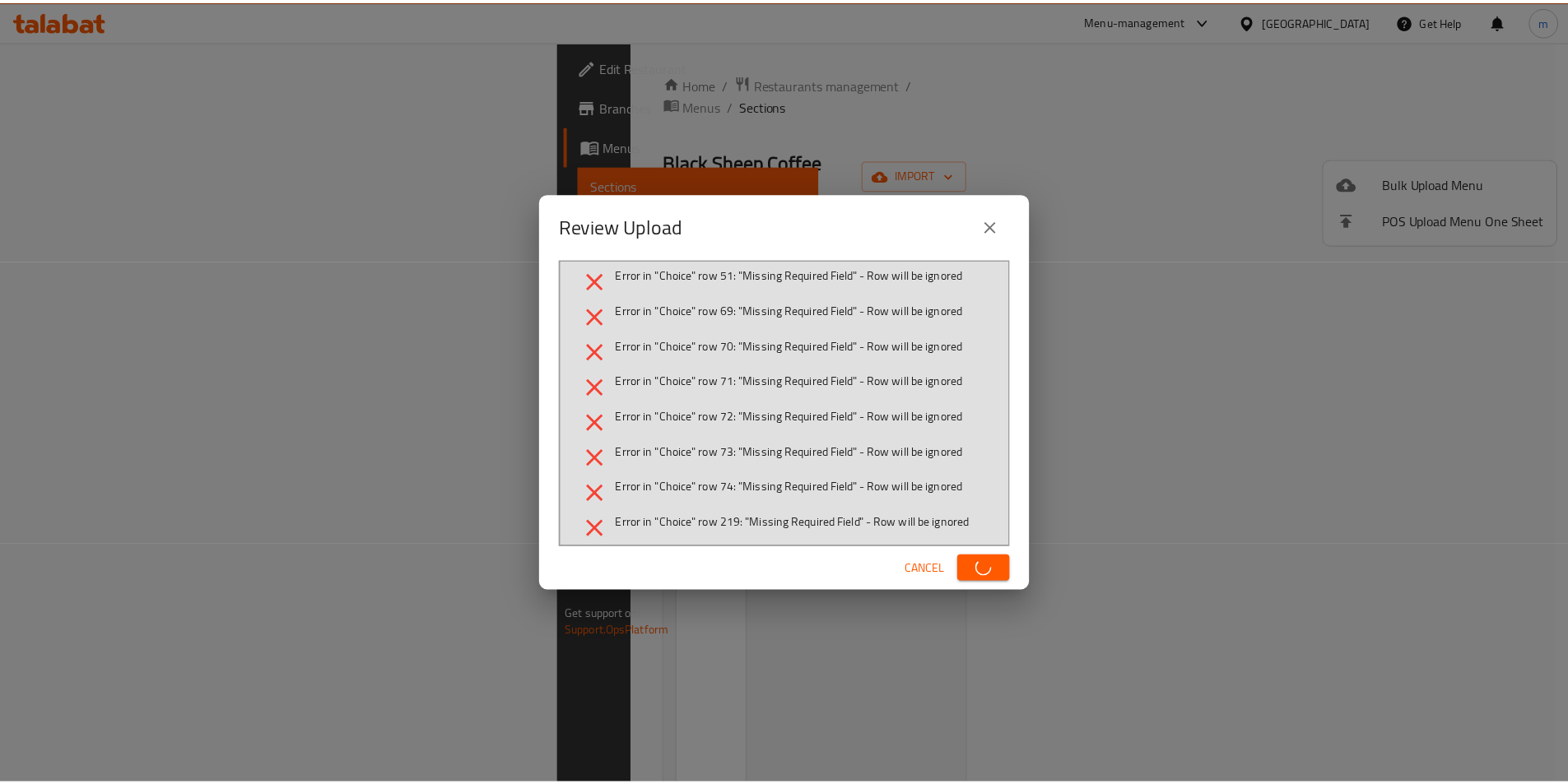
scroll to position [67, 0]
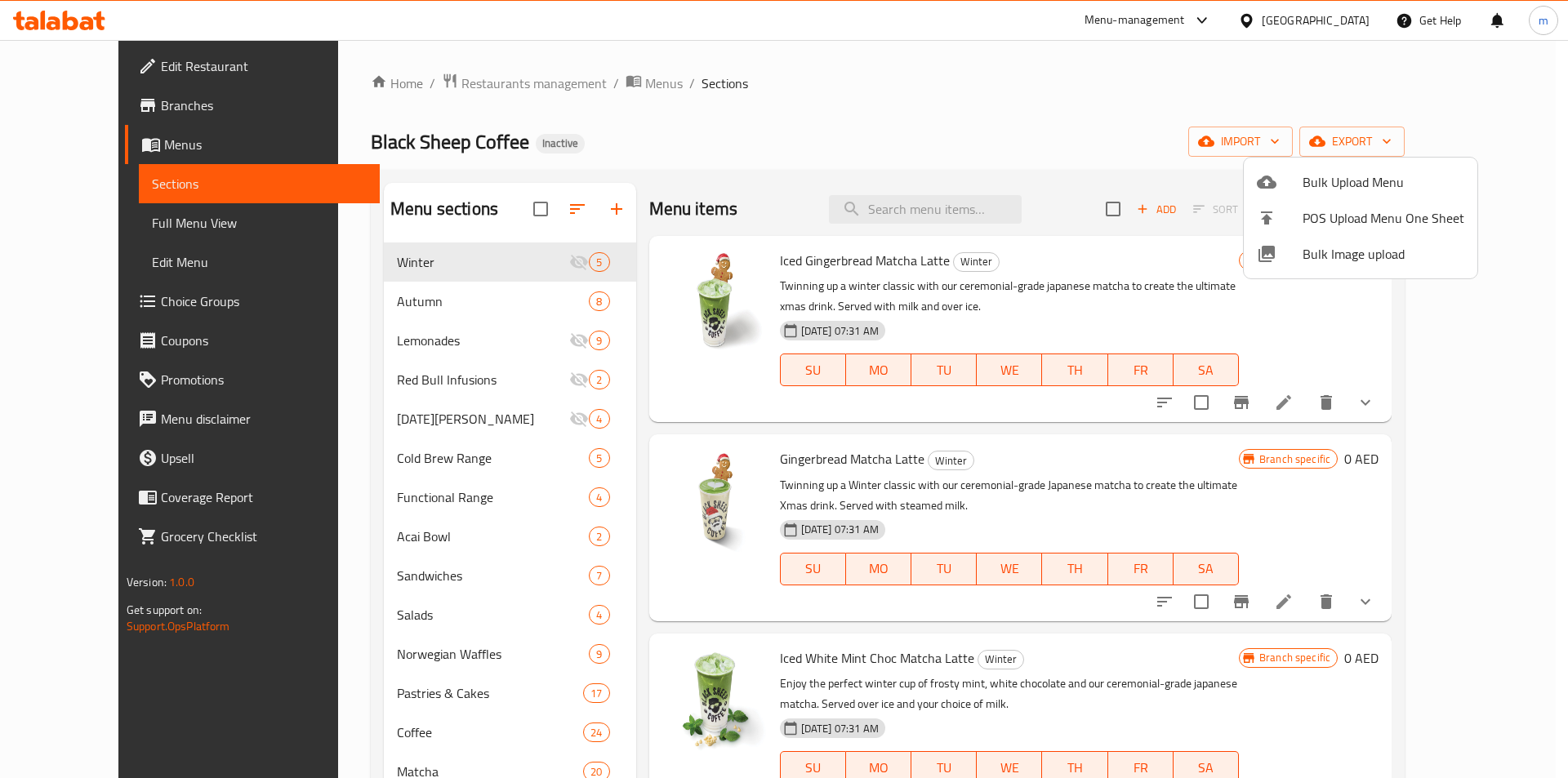
drag, startPoint x: 692, startPoint y: 139, endPoint x: 674, endPoint y: 153, distance: 22.8
click at [692, 138] on div at bounding box center [784, 389] width 1568 height 778
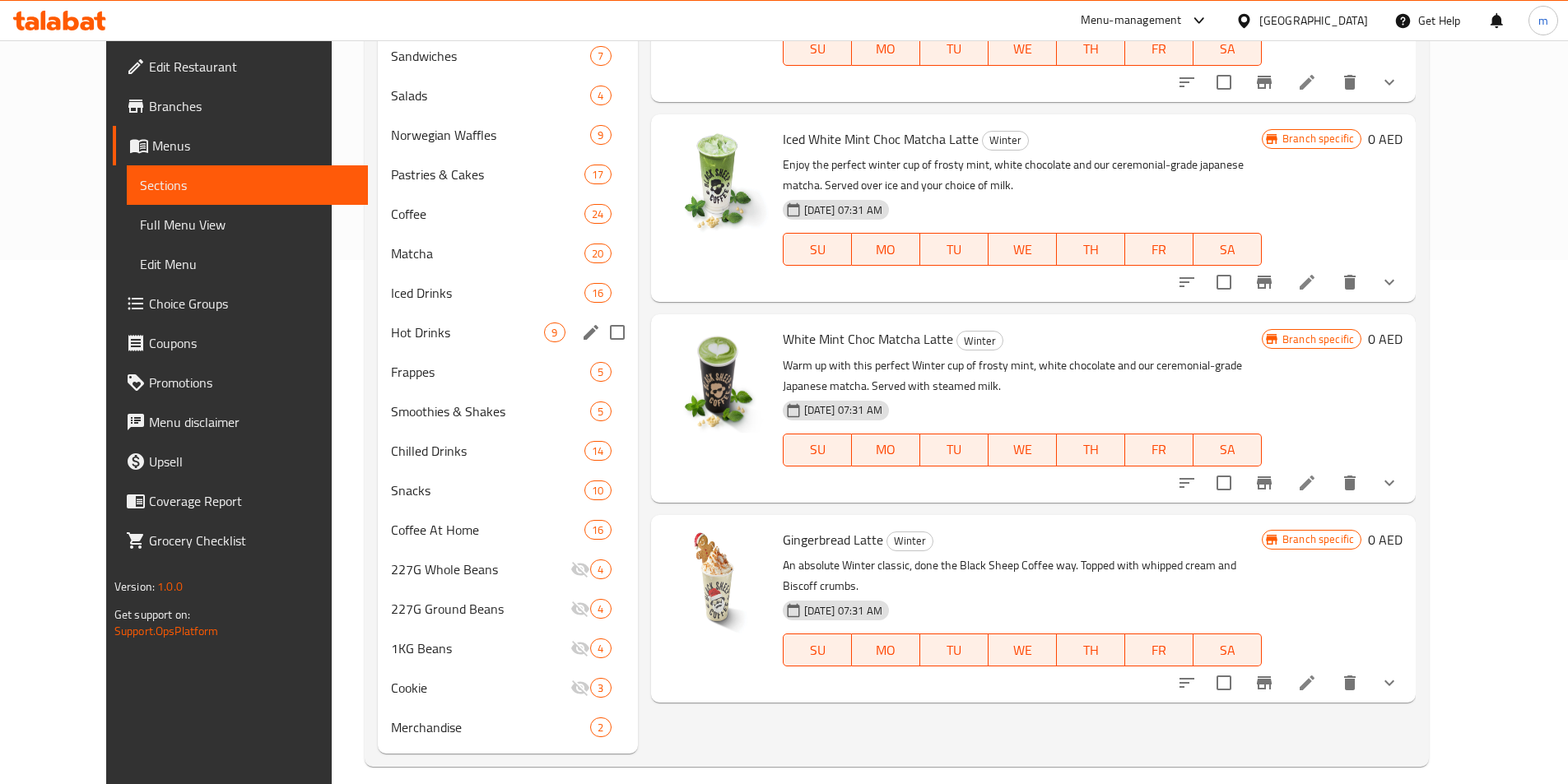
scroll to position [539, 0]
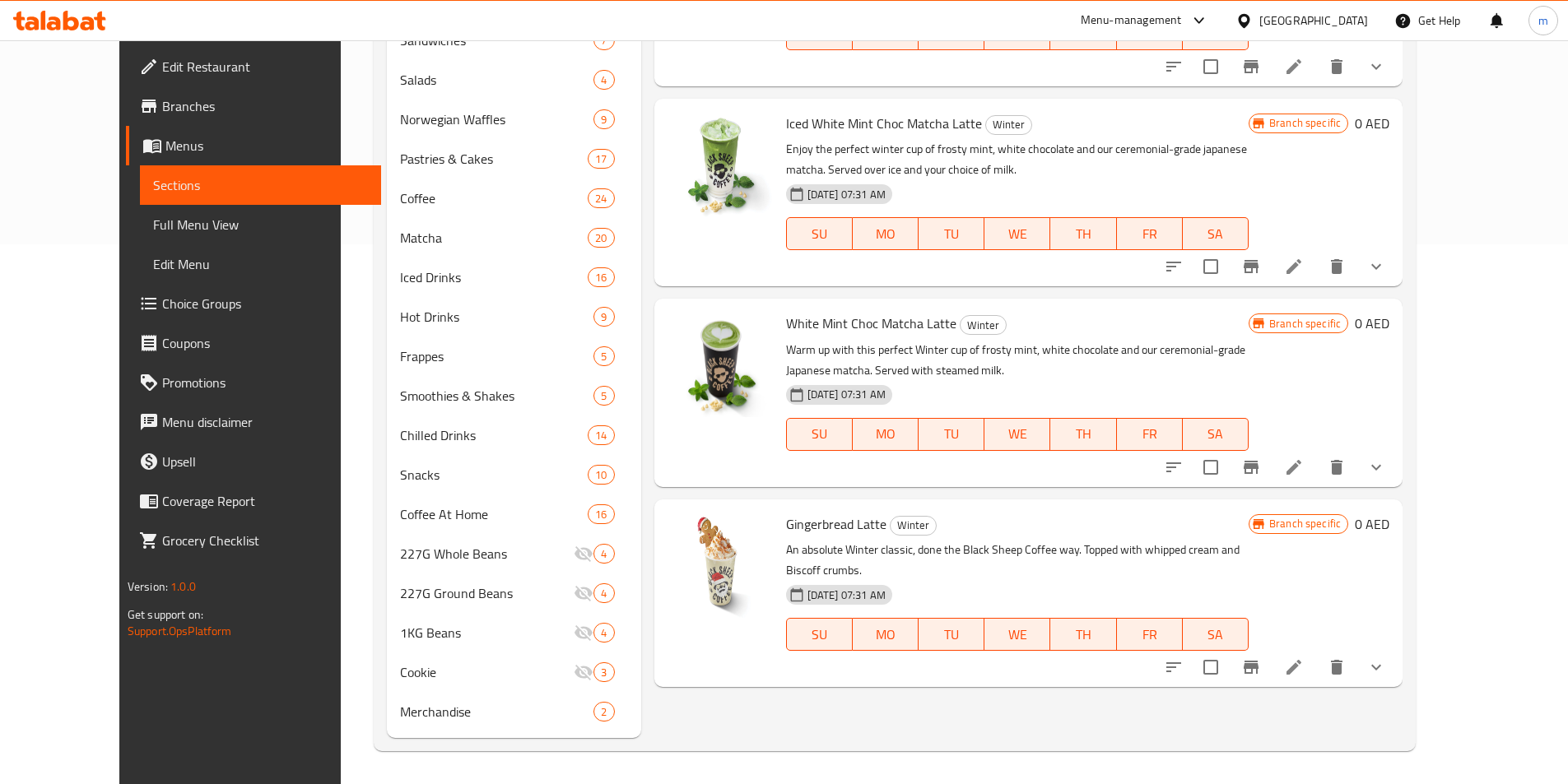
click at [153, 234] on span "Full Menu View" at bounding box center [260, 225] width 215 height 20
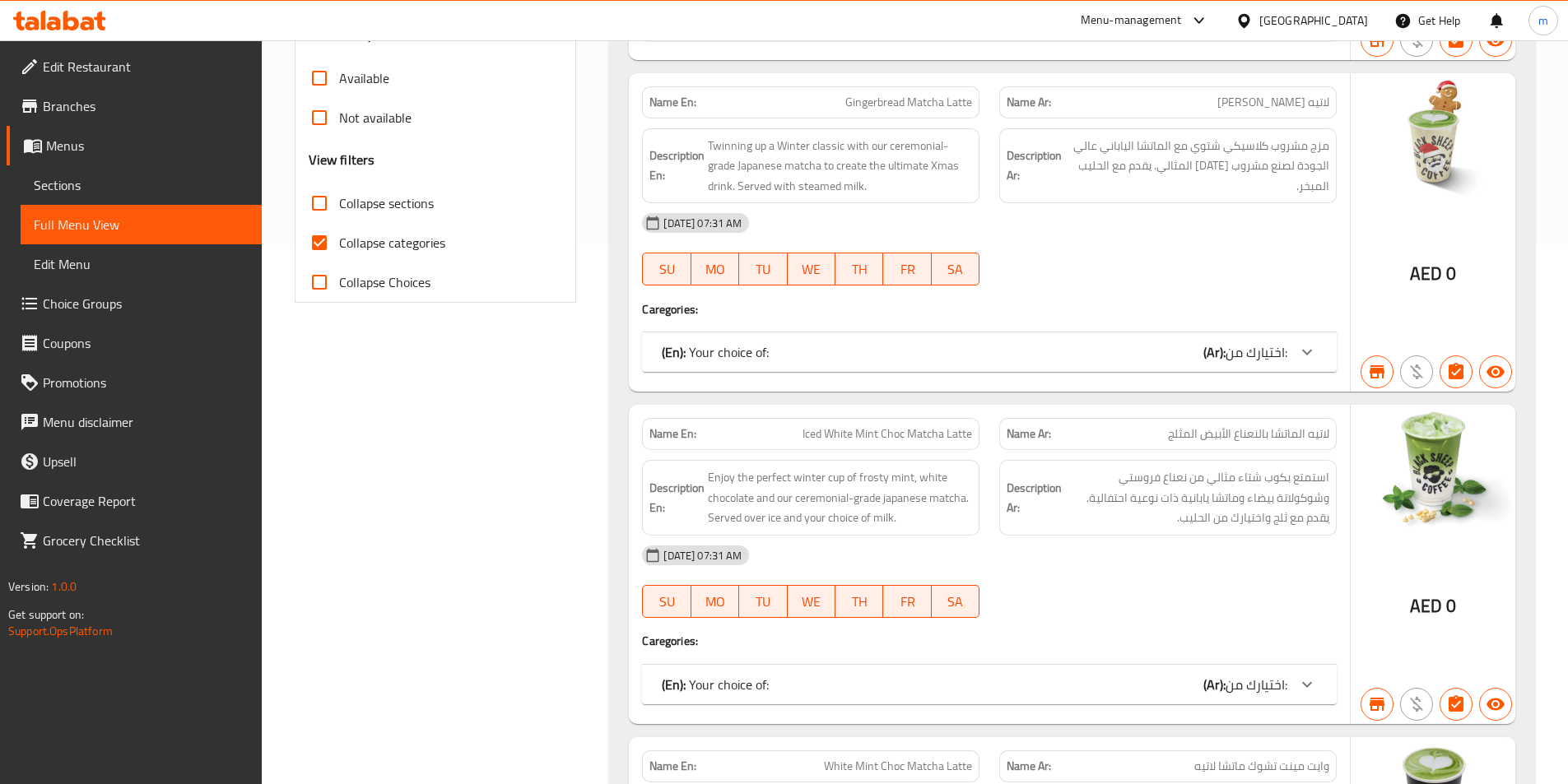
click at [345, 245] on span "Collapse categories" at bounding box center [392, 243] width 106 height 20
click at [339, 245] on input "Collapse categories" at bounding box center [319, 243] width 40 height 40
checkbox input "false"
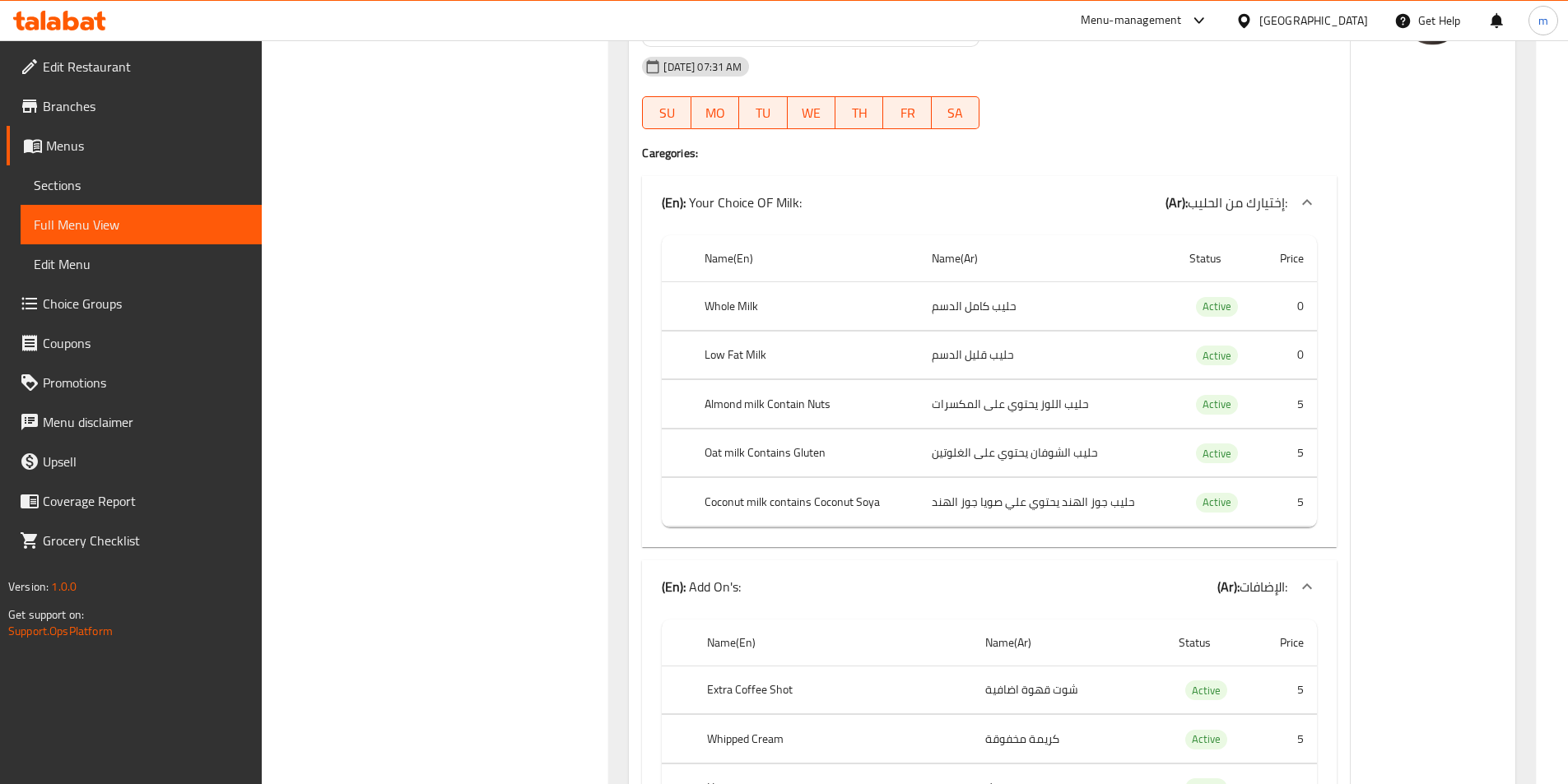
scroll to position [66480, 0]
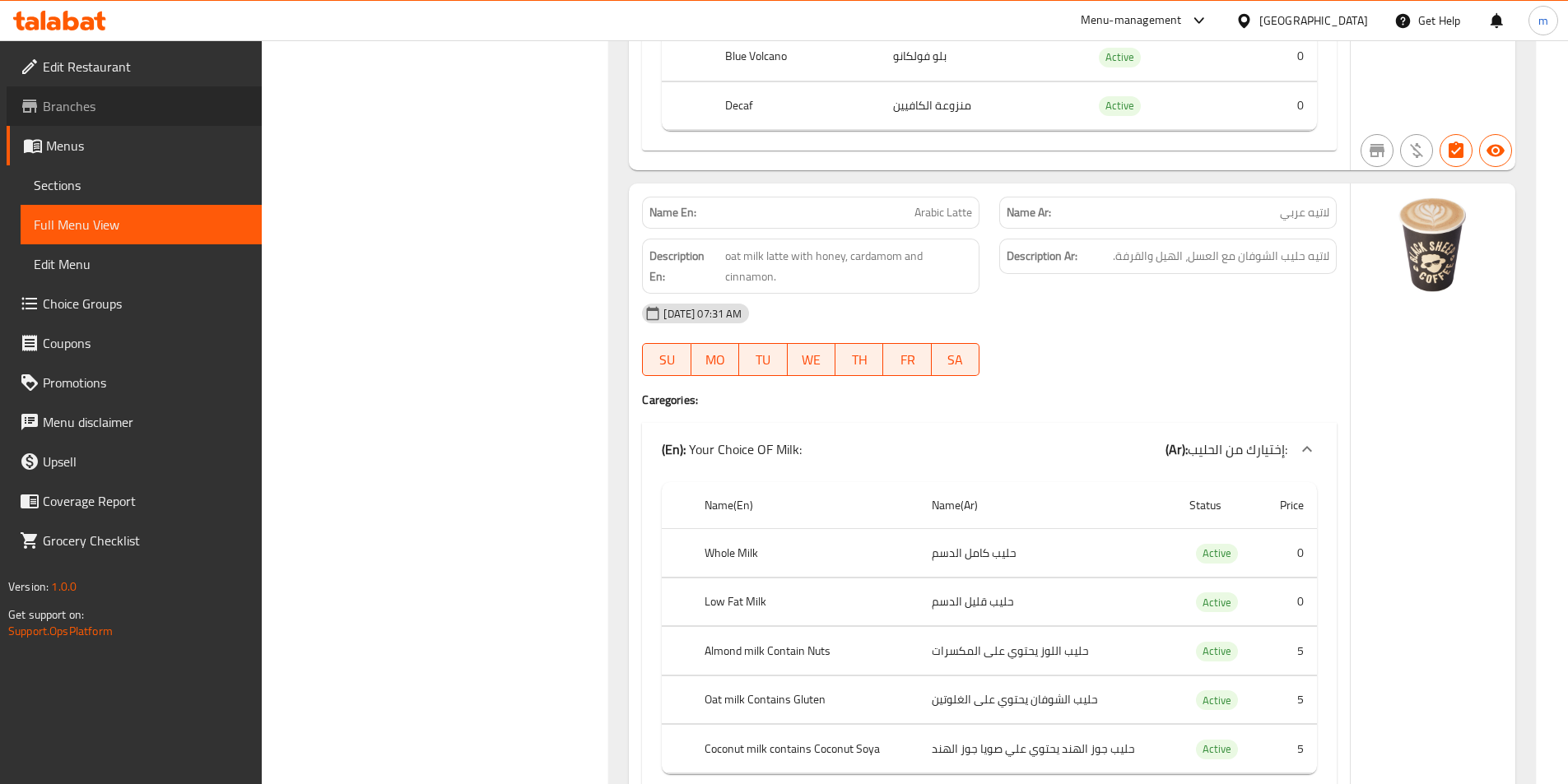
click at [96, 103] on span "Branches" at bounding box center [145, 106] width 206 height 20
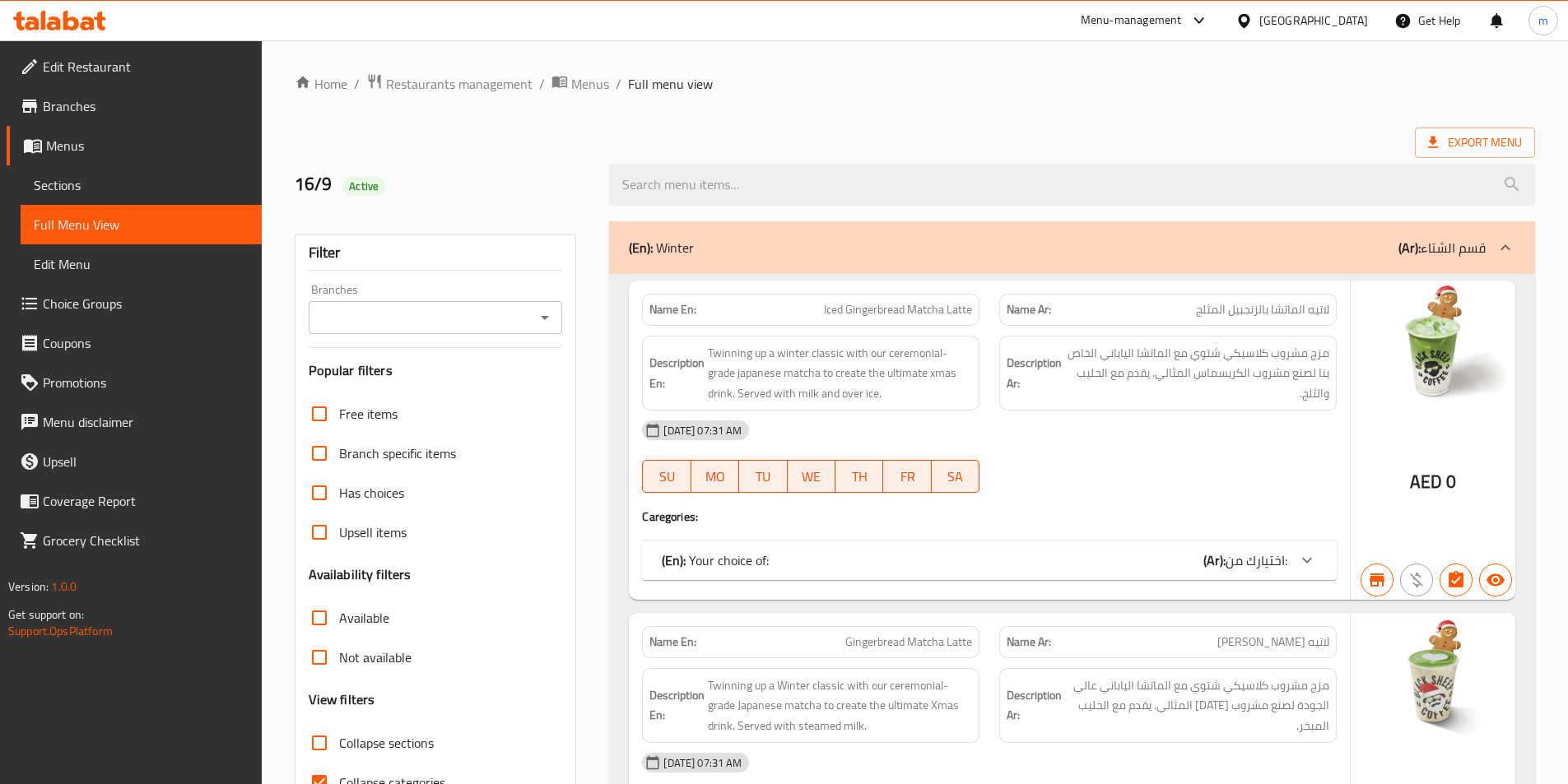
scroll to position [247, 0]
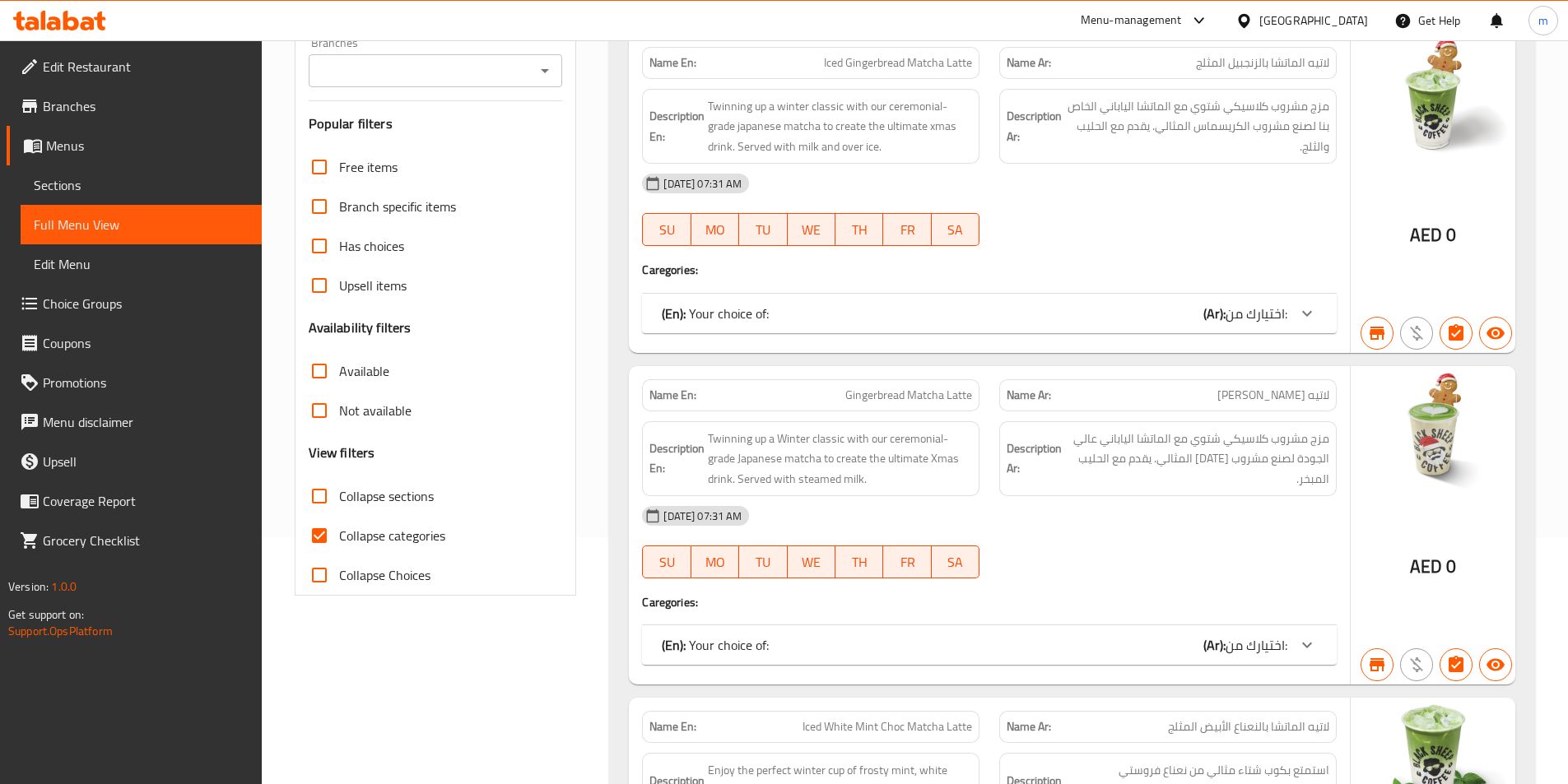
drag, startPoint x: 317, startPoint y: 536, endPoint x: 1159, endPoint y: 149, distance: 926.7
click at [317, 537] on input "Collapse categories" at bounding box center [319, 536] width 40 height 40
checkbox input "false"
click at [1159, 149] on span "مزج مشروب كلاسيكي شتوي مع الماتشا الياباني الخاص بنا لصنع مشروب الكريسماس المثا…" at bounding box center [1197, 127] width 265 height 61
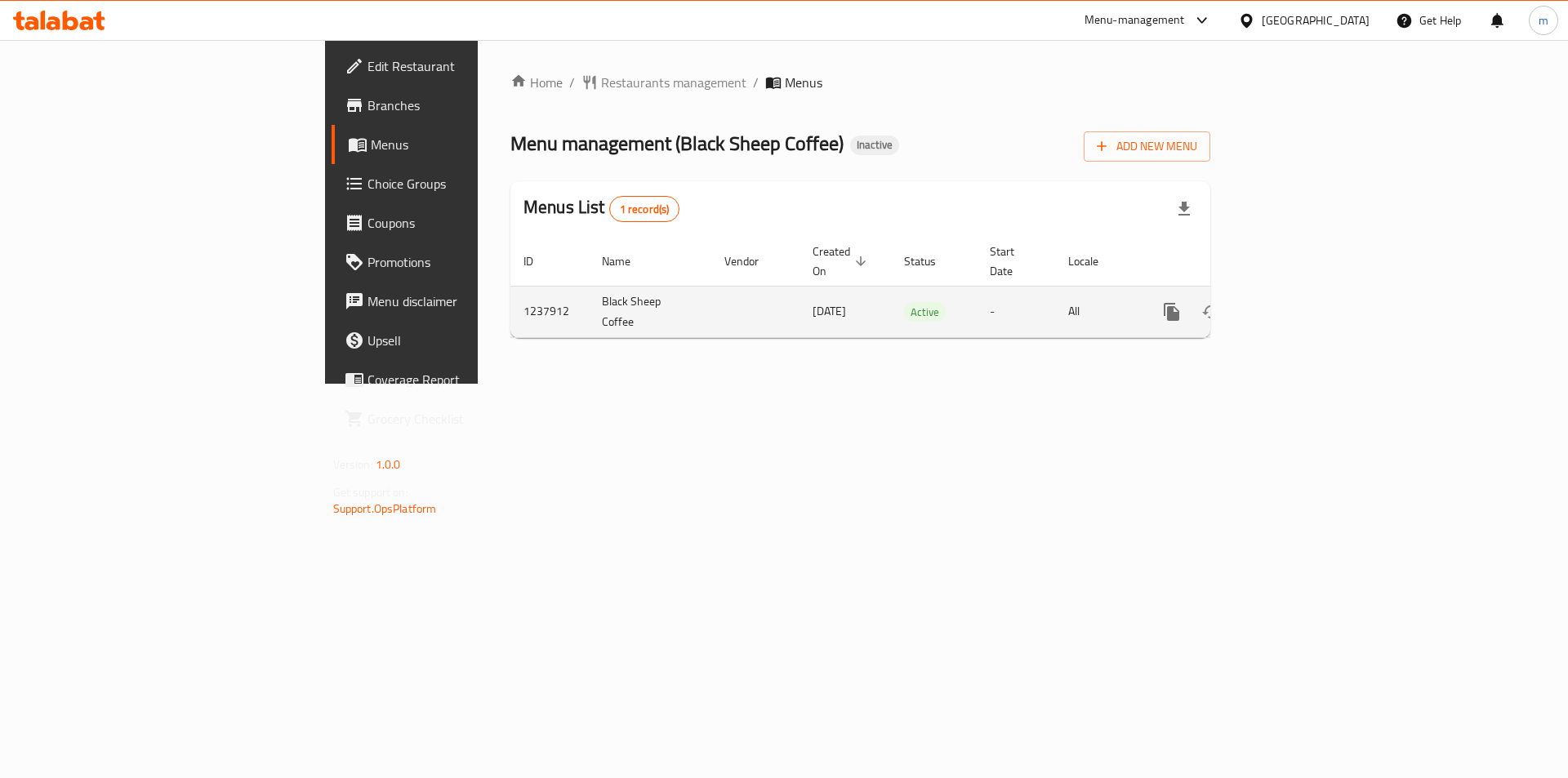
click at [1299, 303] on icon "enhanced table" at bounding box center [1289, 312] width 20 height 20
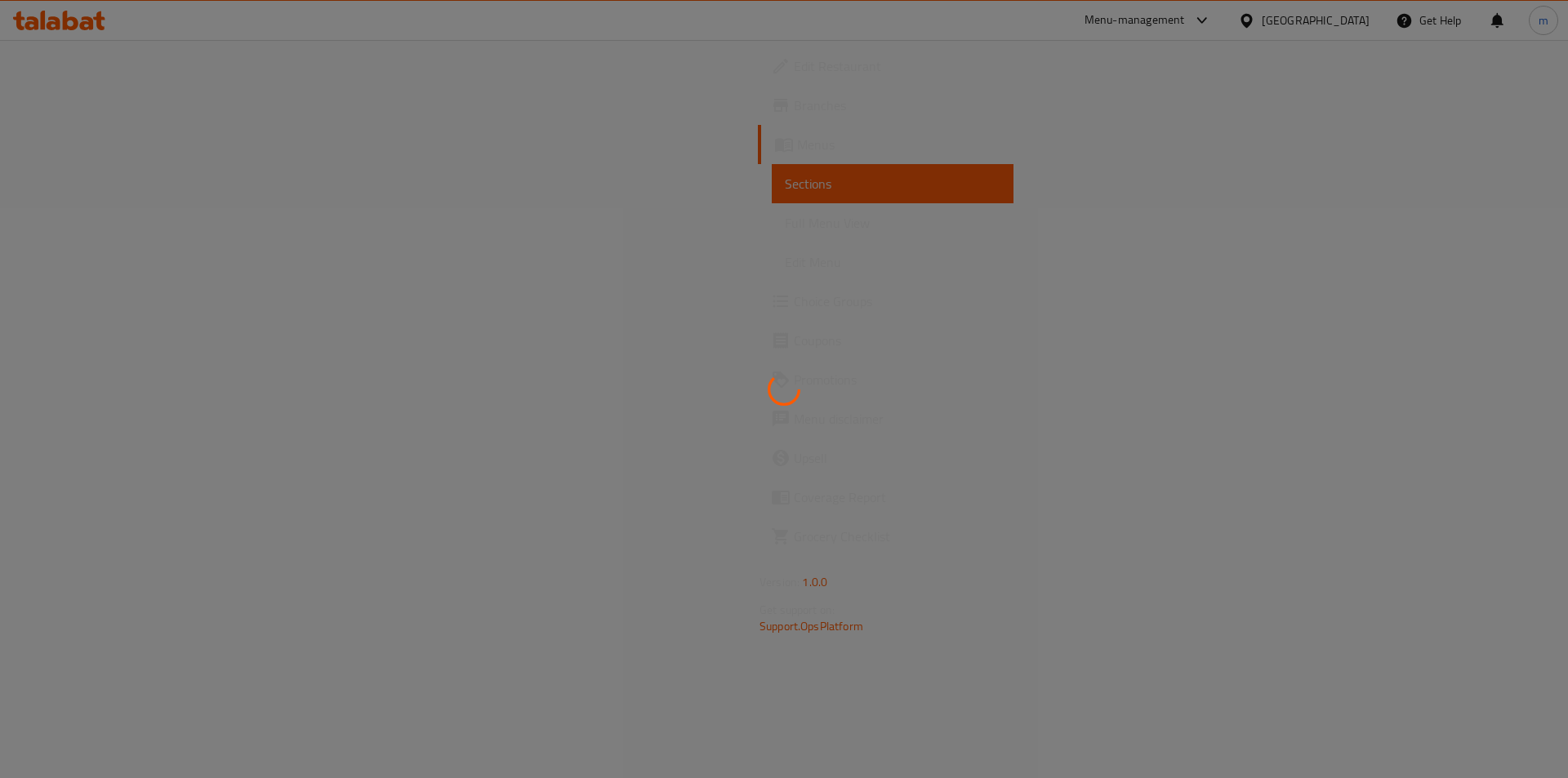
click at [1500, 291] on div at bounding box center [784, 389] width 1568 height 778
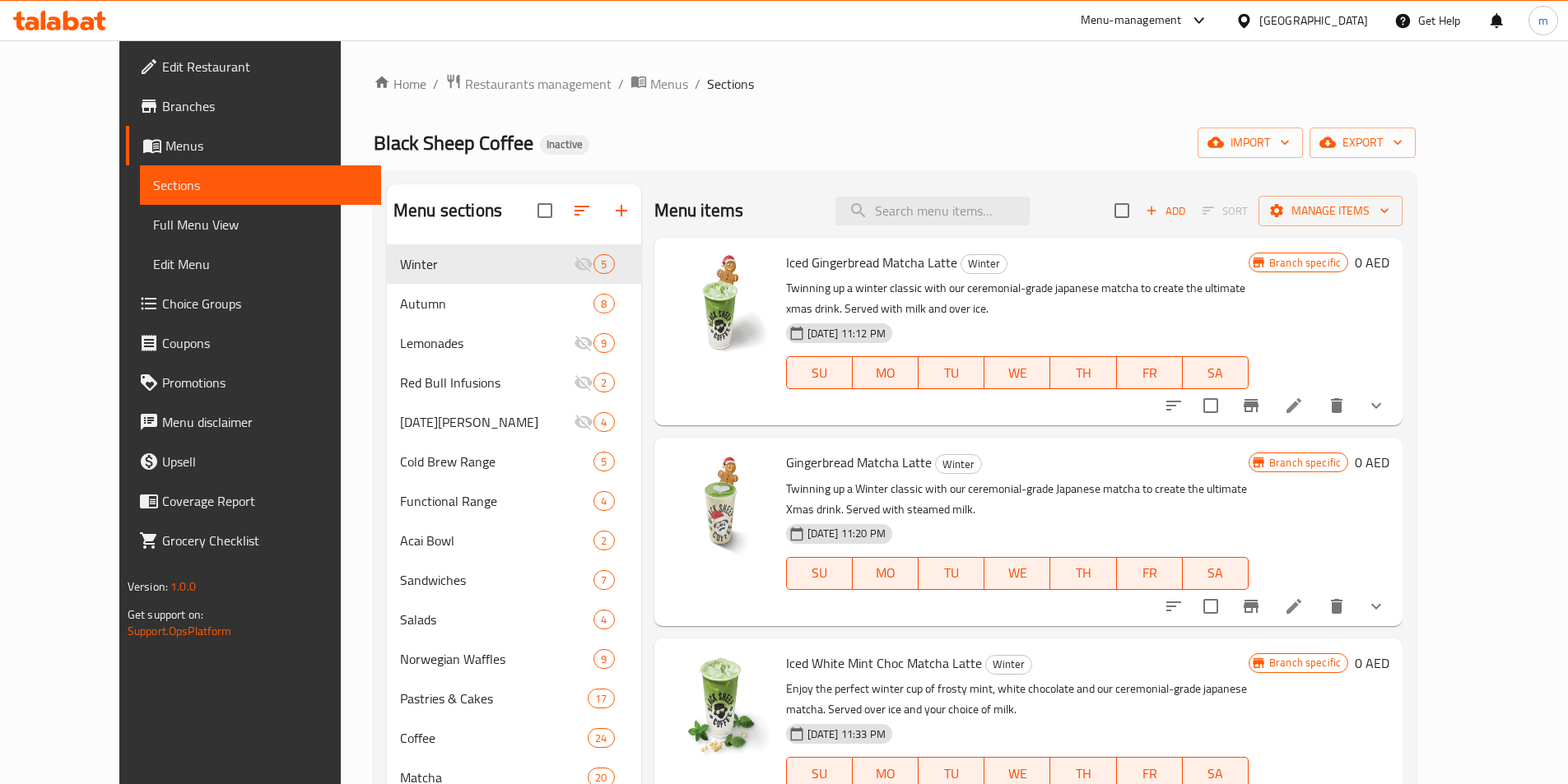
click at [1049, 128] on div "Black Sheep Coffee Inactive import export" at bounding box center [894, 142] width 1042 height 30
click at [153, 216] on span "Full Menu View" at bounding box center [260, 225] width 215 height 20
click at [153, 226] on span "Full Menu View" at bounding box center [260, 225] width 215 height 20
click at [153, 225] on span "Full Menu View" at bounding box center [260, 225] width 215 height 20
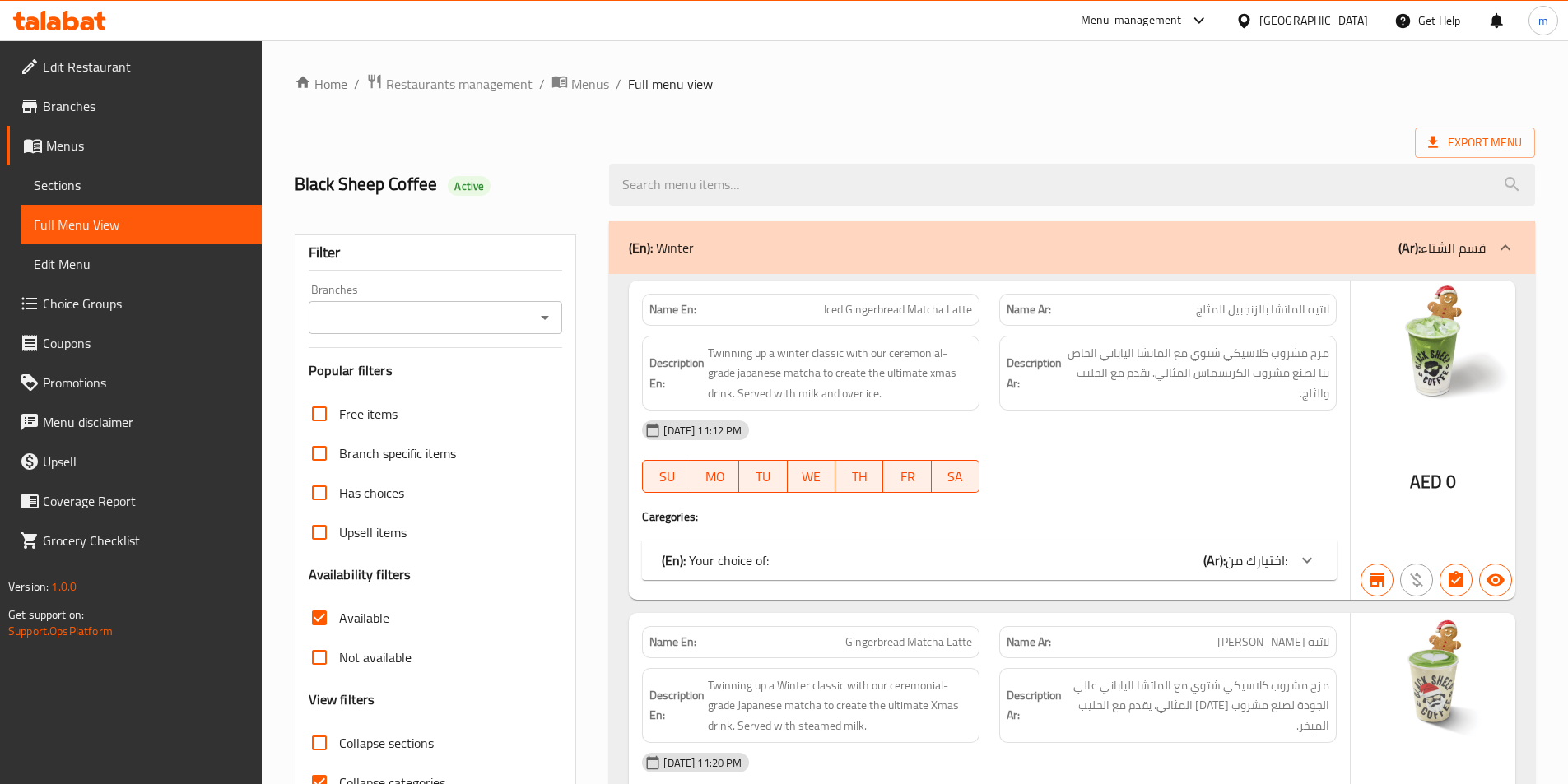
scroll to position [247, 0]
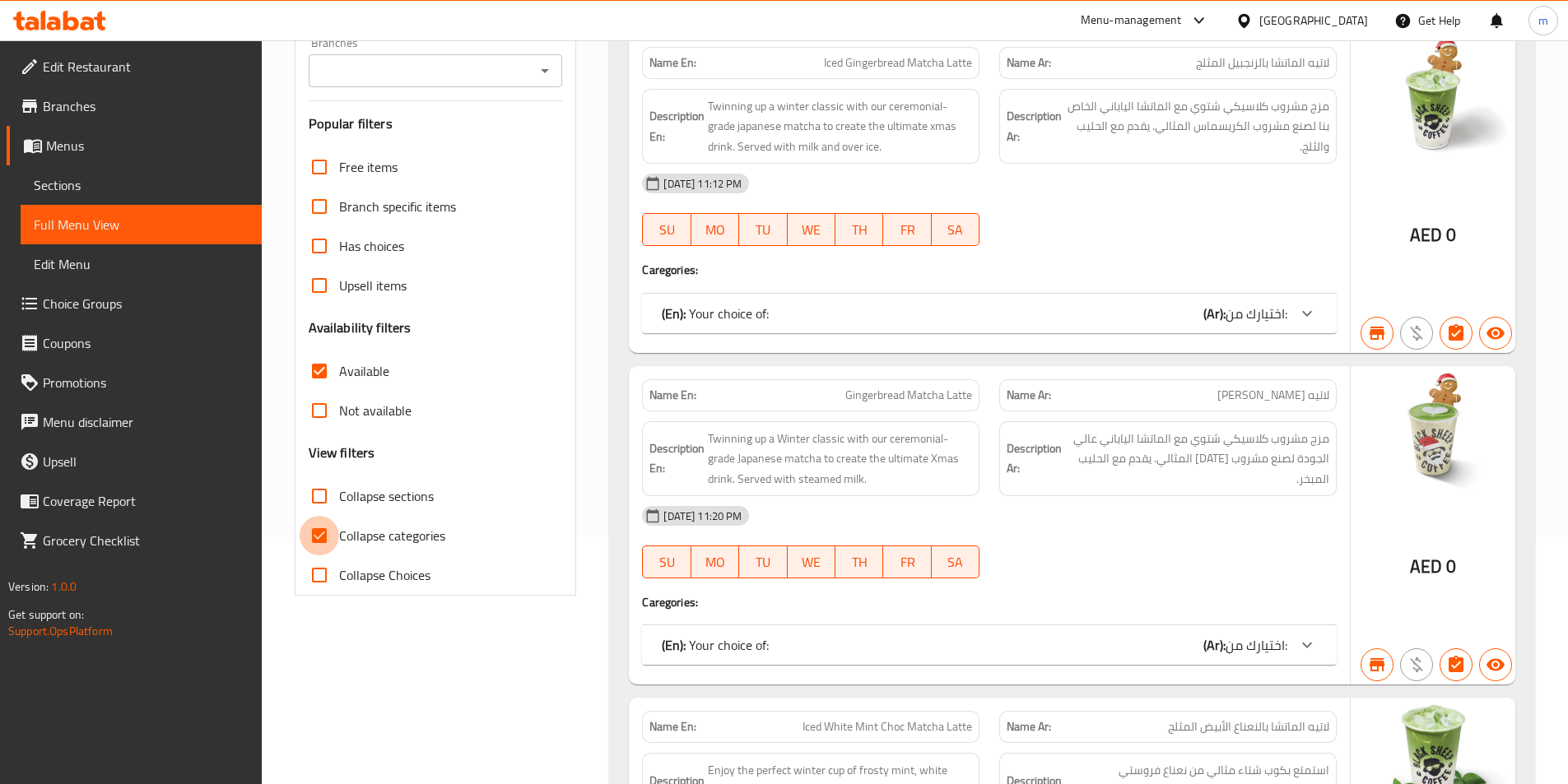
click at [330, 548] on input "Collapse categories" at bounding box center [319, 536] width 40 height 40
checkbox input "false"
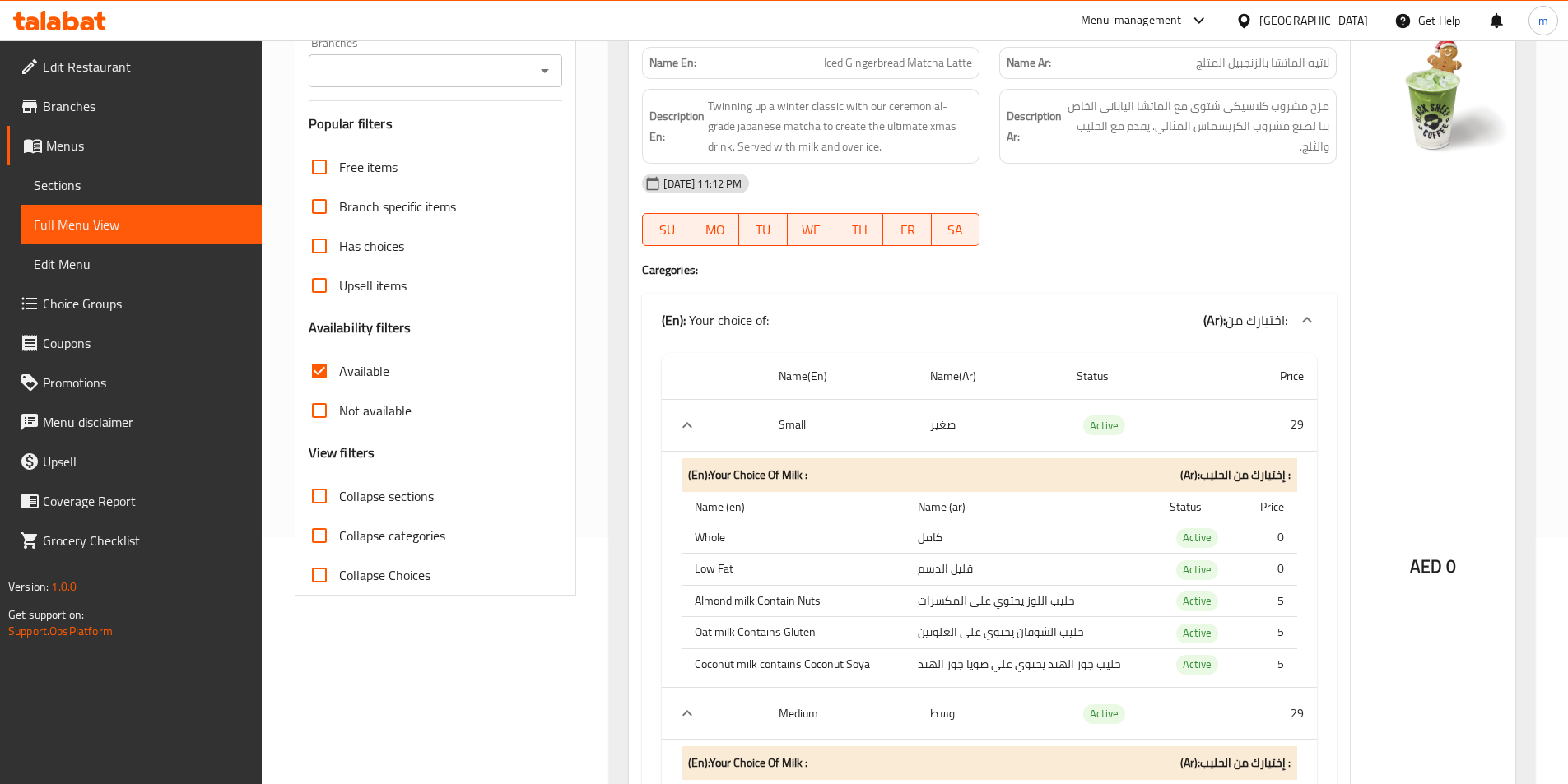
scroll to position [165, 0]
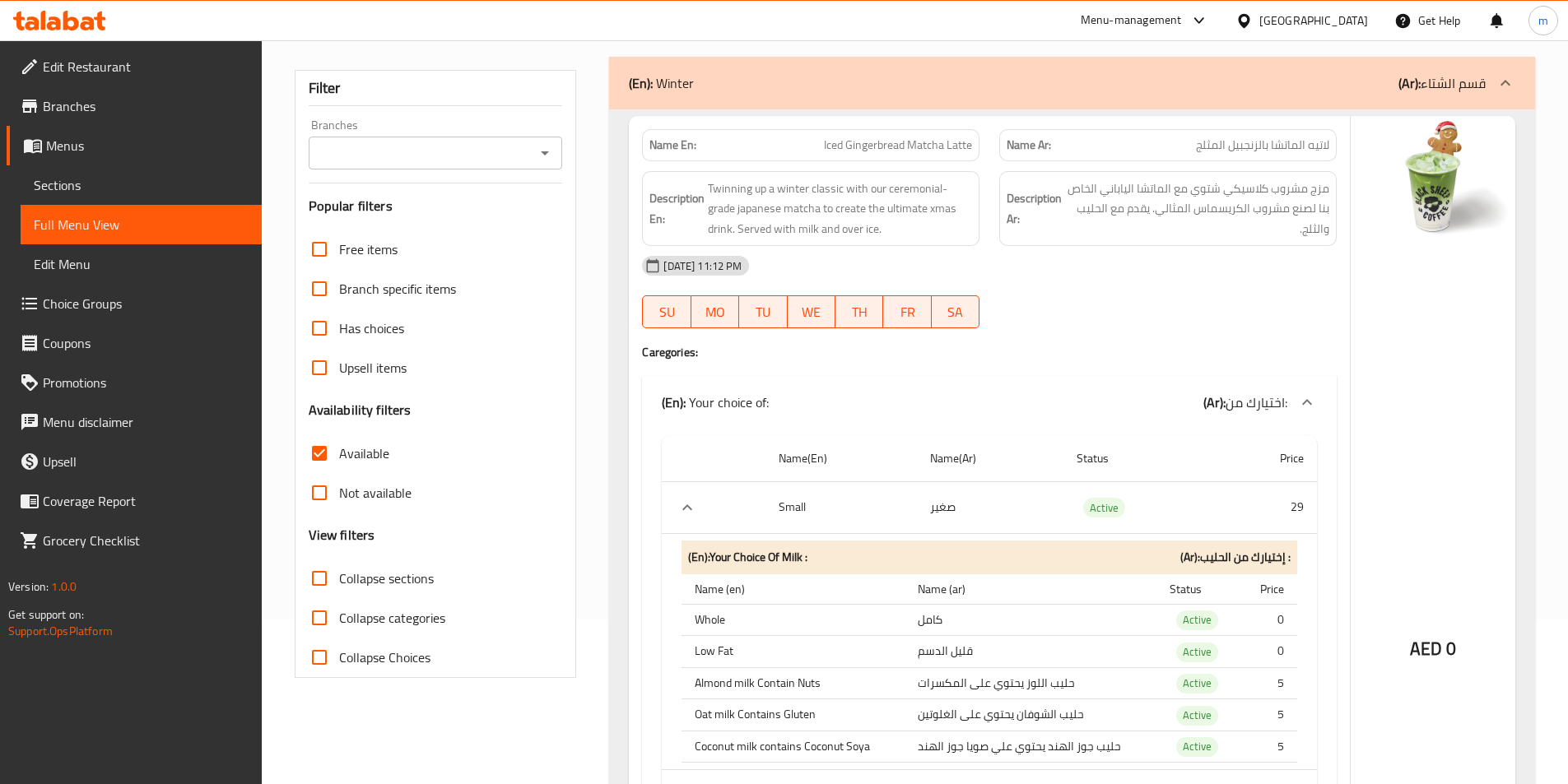
click at [1123, 41] on input "search" at bounding box center [1071, 20] width 925 height 42
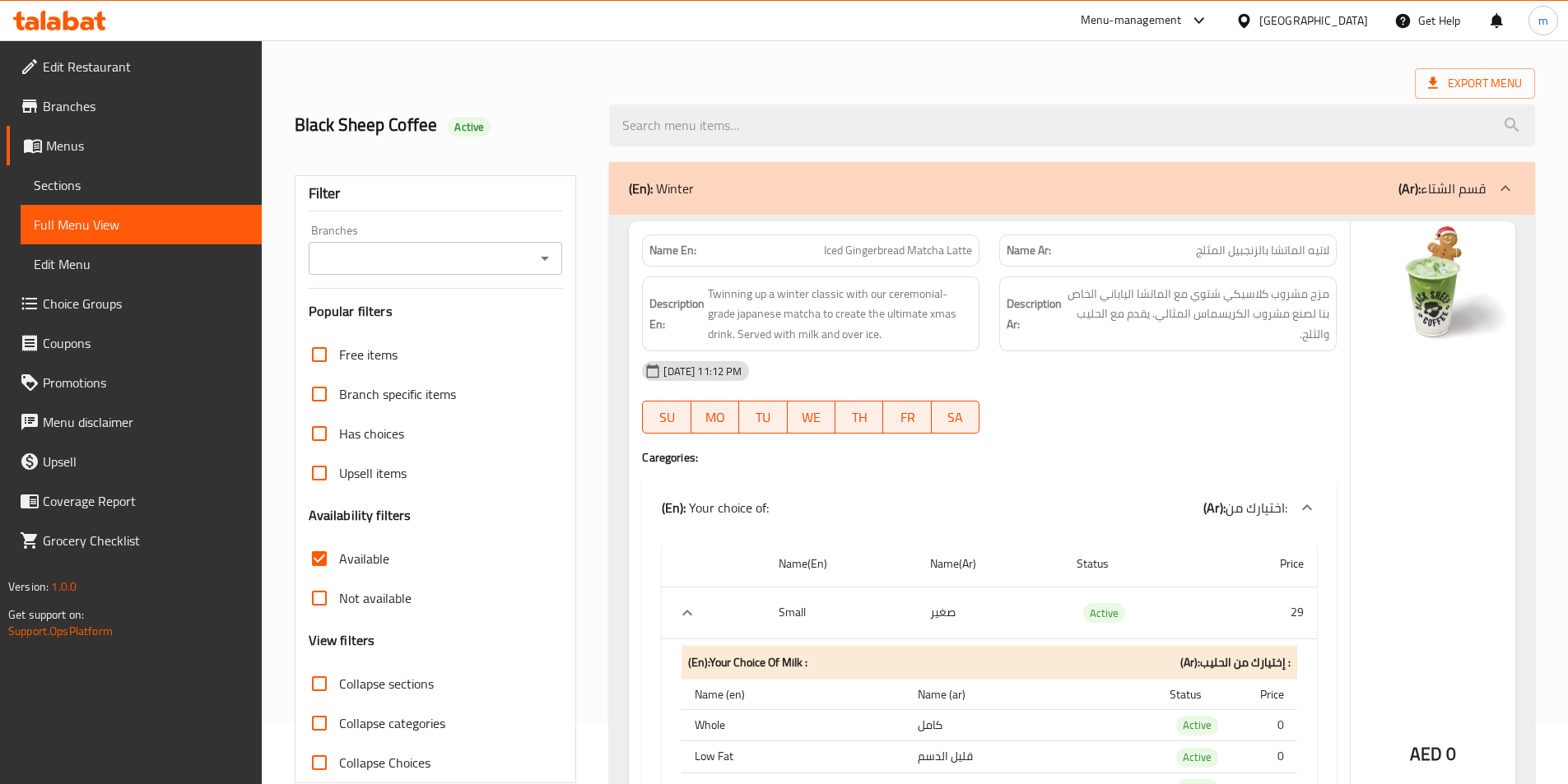
scroll to position [0, 0]
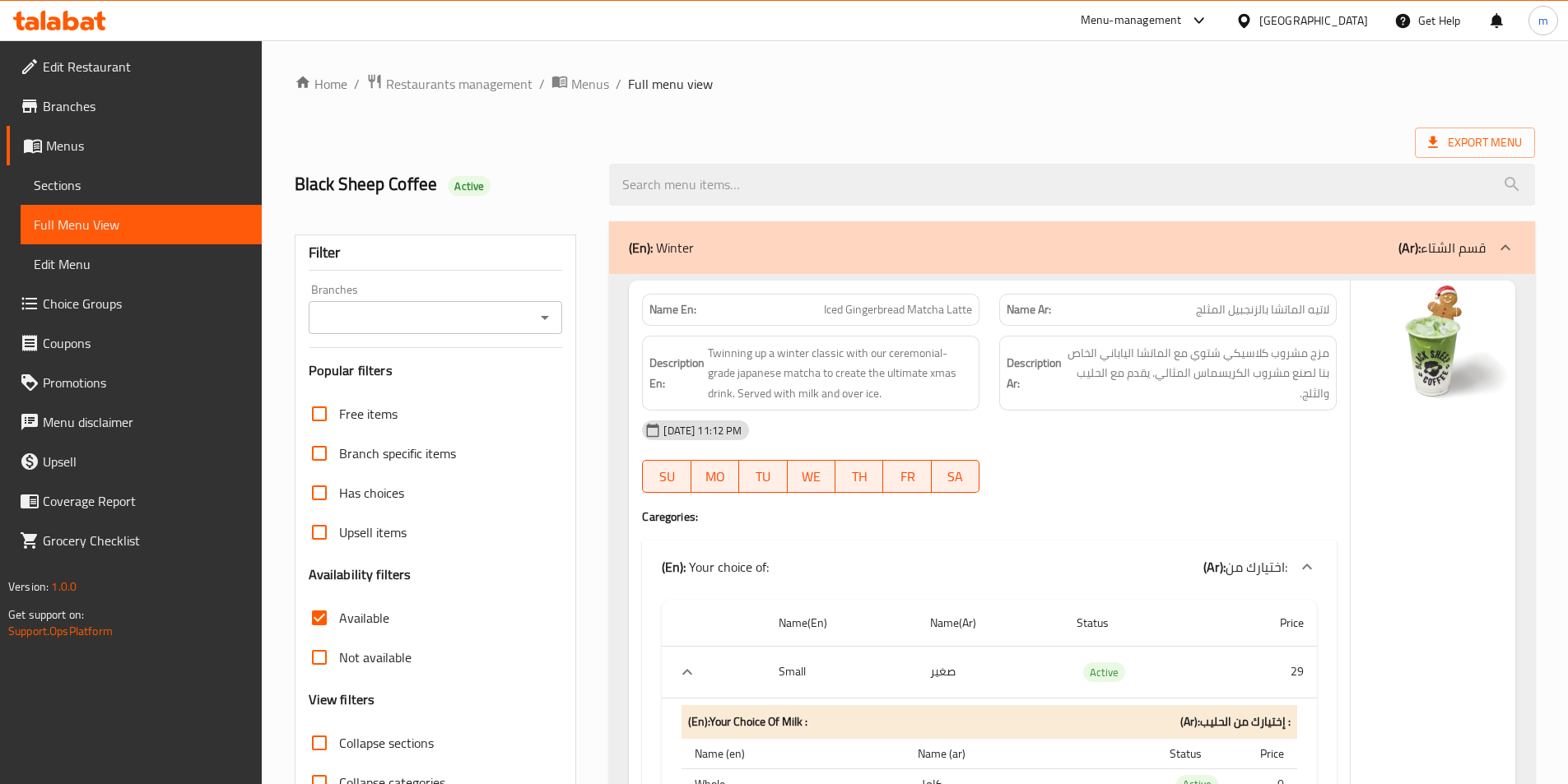
click at [680, 317] on strong "Name En:" at bounding box center [673, 310] width 47 height 17
copy strong "Name En:"
click at [318, 613] on input "Available" at bounding box center [319, 618] width 40 height 40
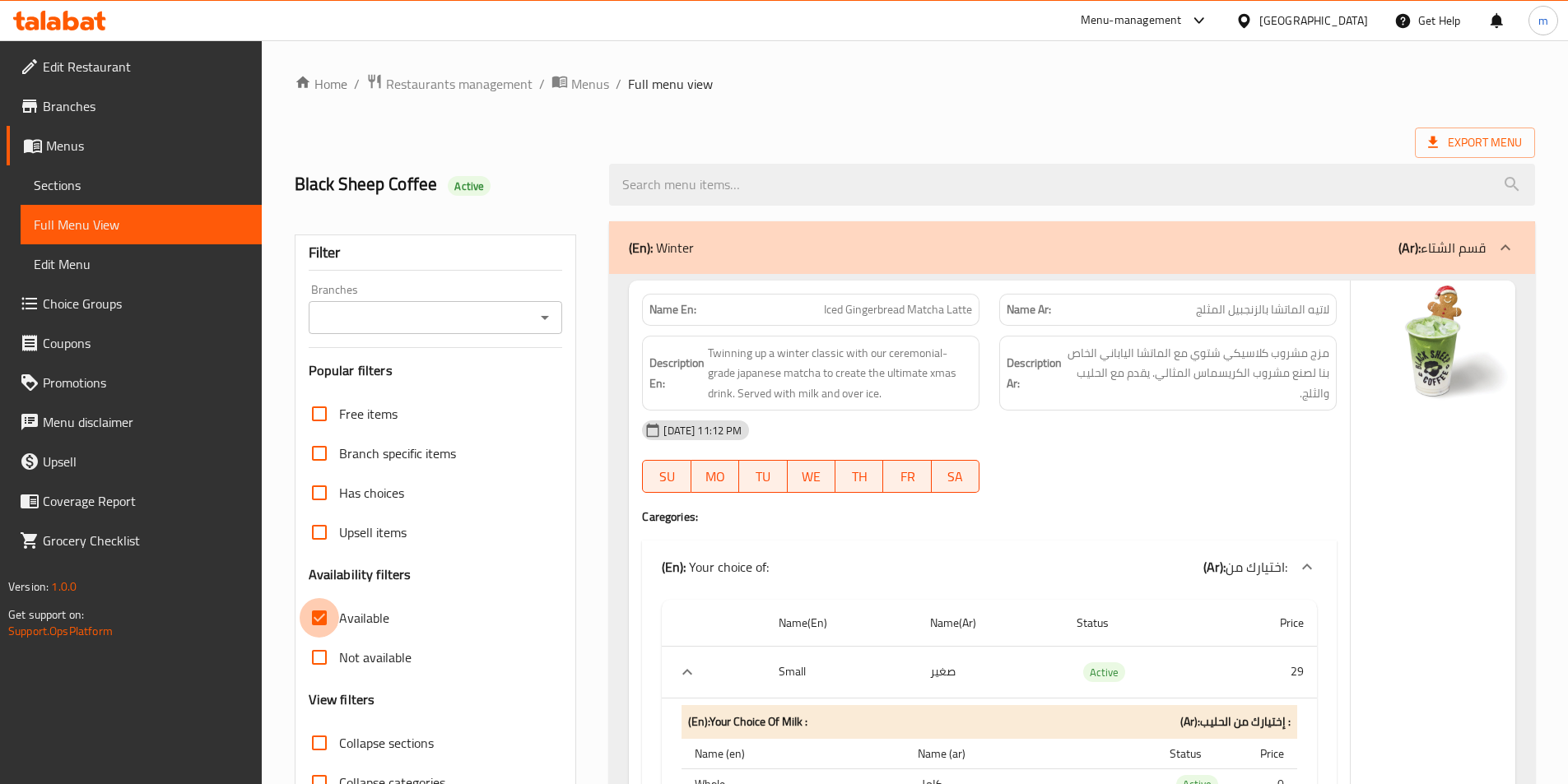
checkbox input "false"
click at [666, 365] on strong "Description En:" at bounding box center [677, 373] width 56 height 40
copy strong "Description En:"
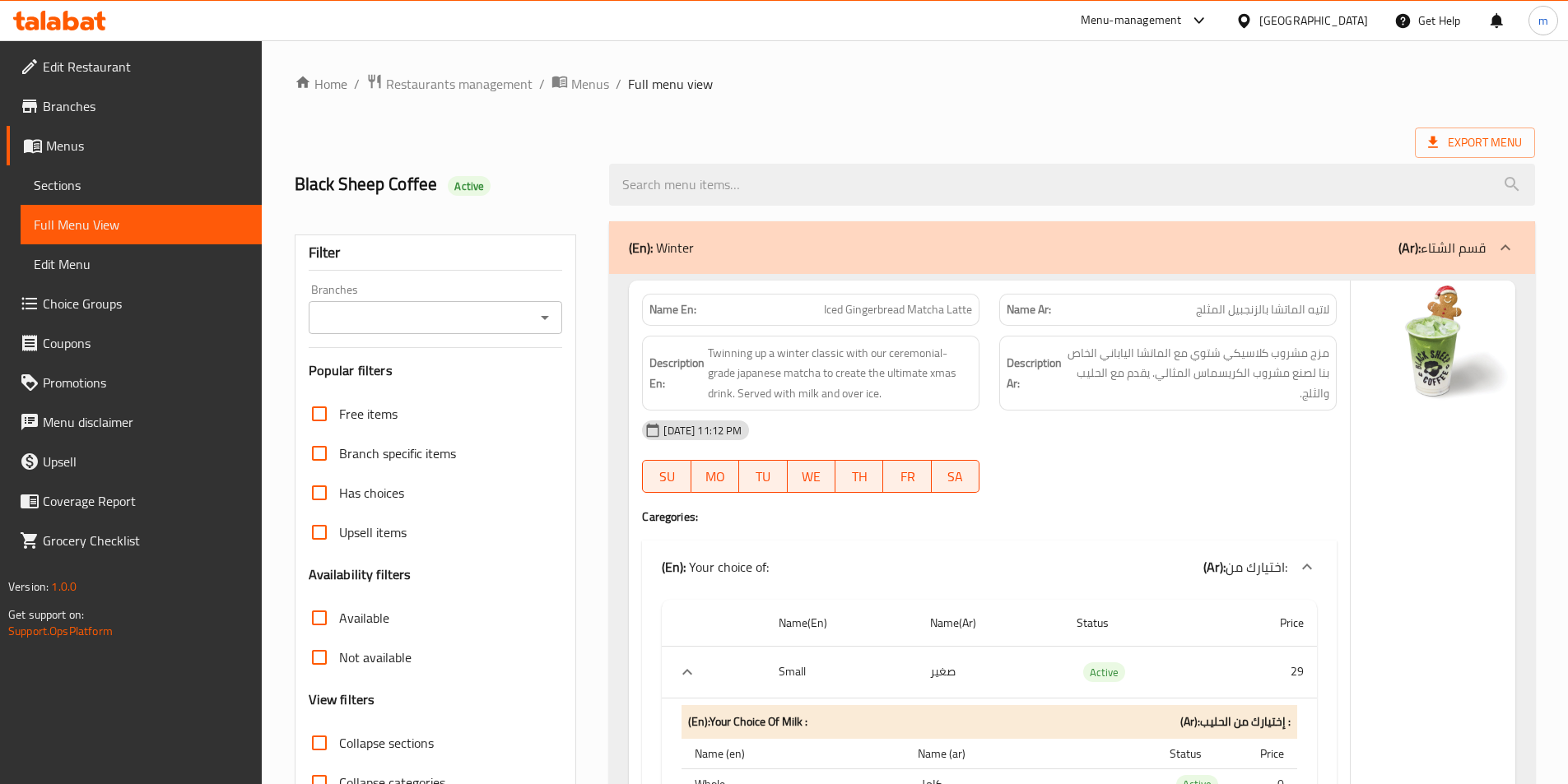
click at [145, 101] on span "Branches" at bounding box center [145, 106] width 206 height 20
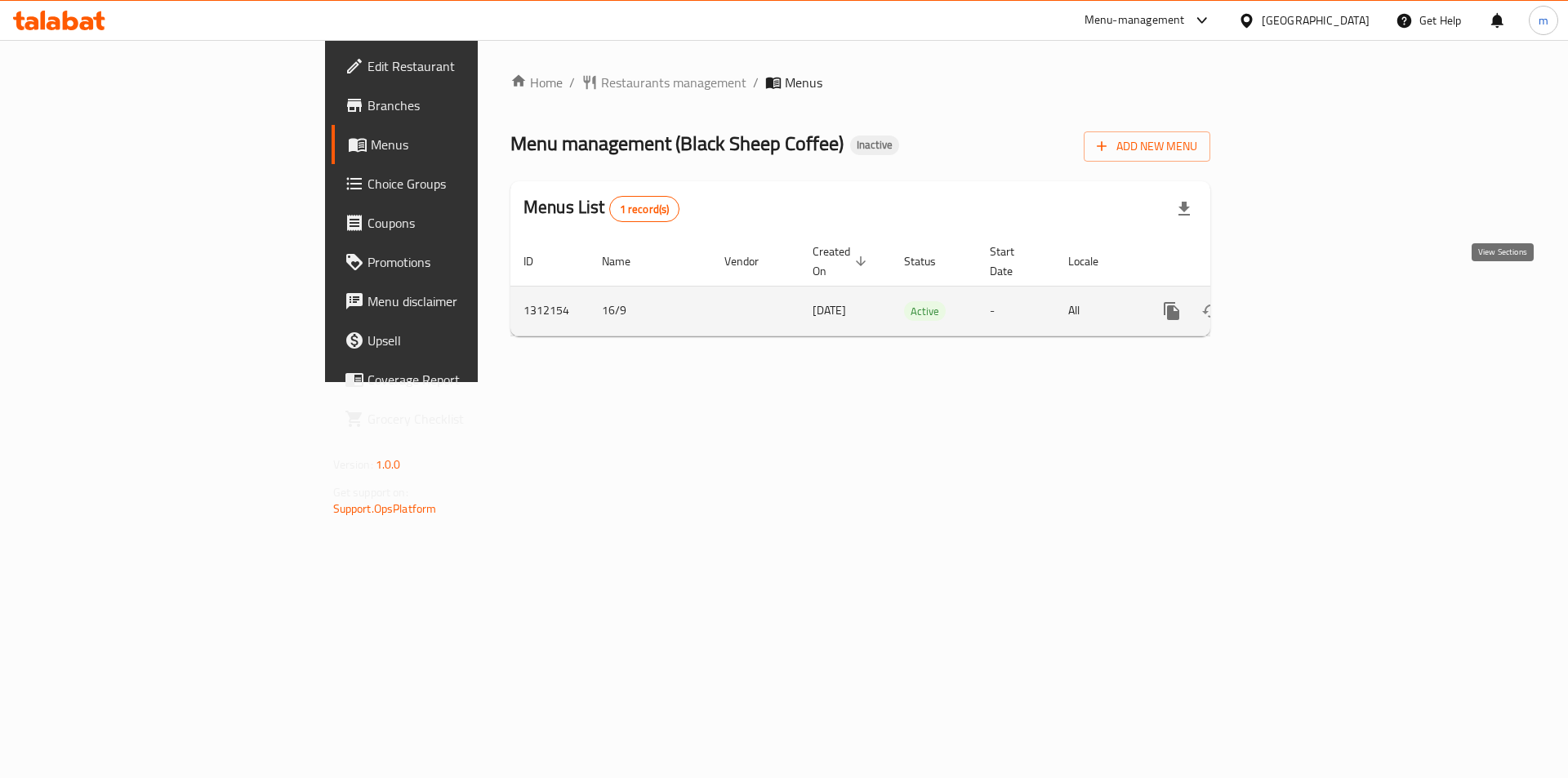
click at [1299, 302] on icon "enhanced table" at bounding box center [1289, 311] width 20 height 20
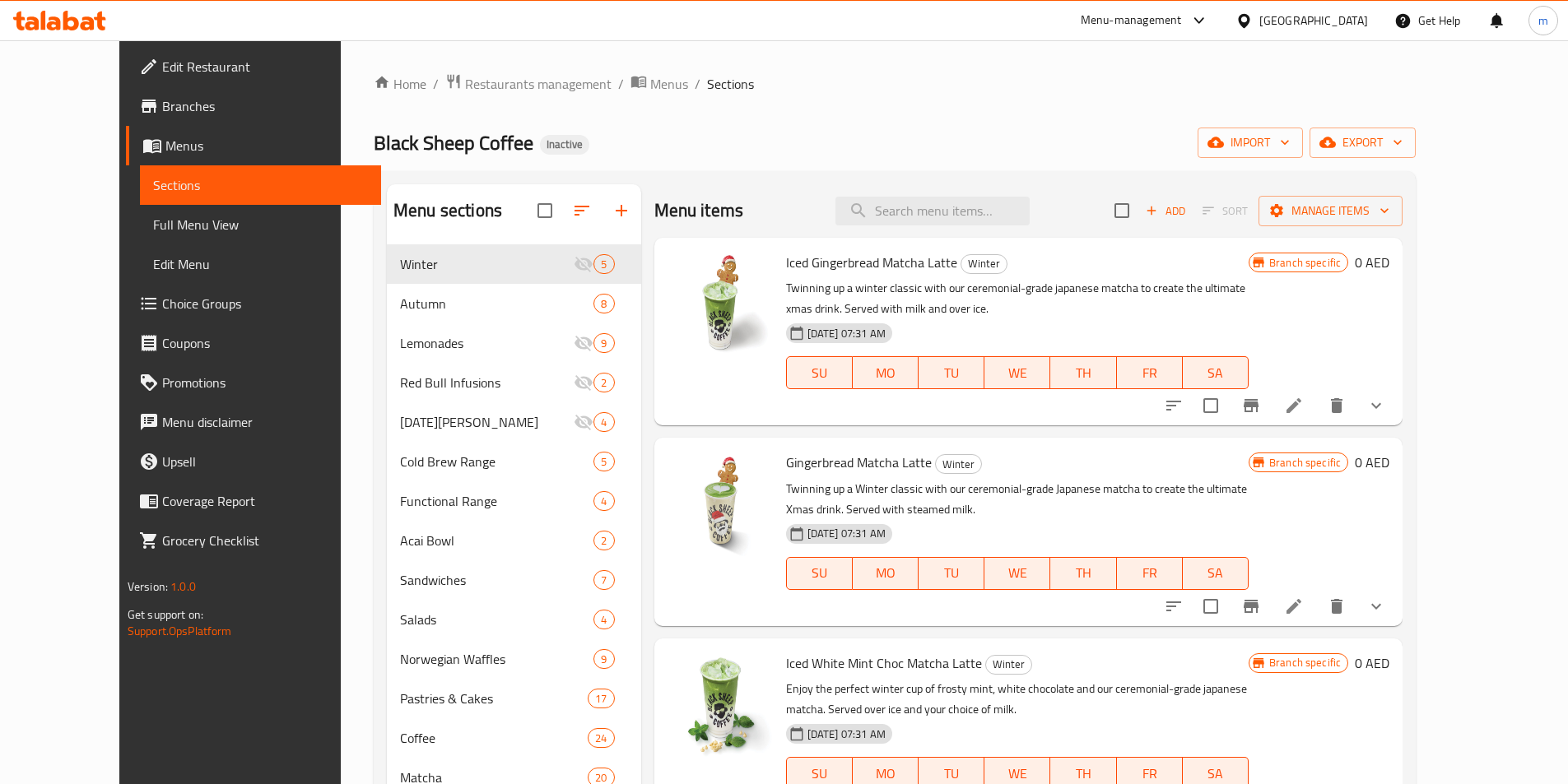
click at [166, 147] on span "Menus" at bounding box center [266, 146] width 202 height 20
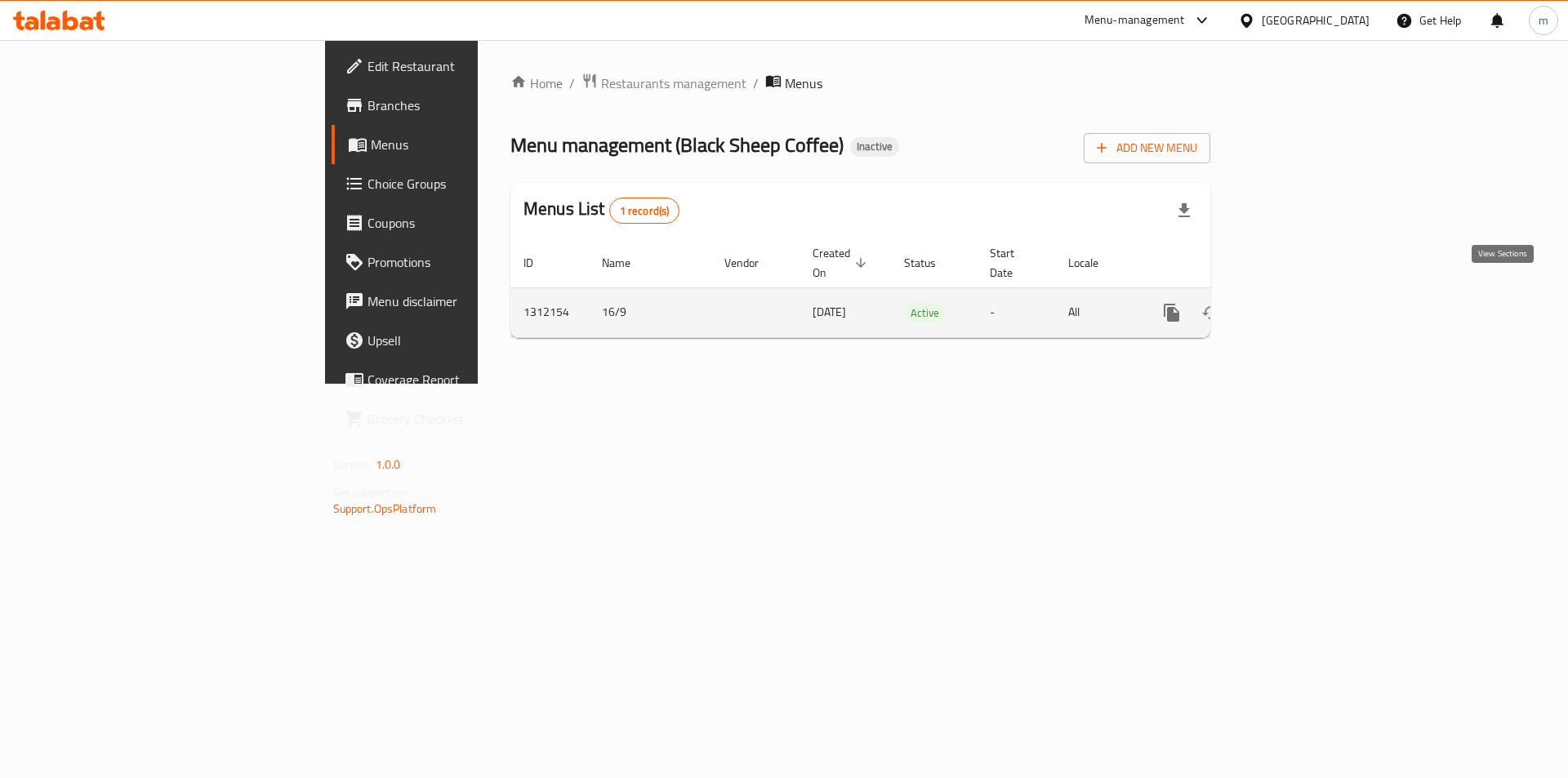
click at [1299, 303] on icon "enhanced table" at bounding box center [1289, 312] width 20 height 20
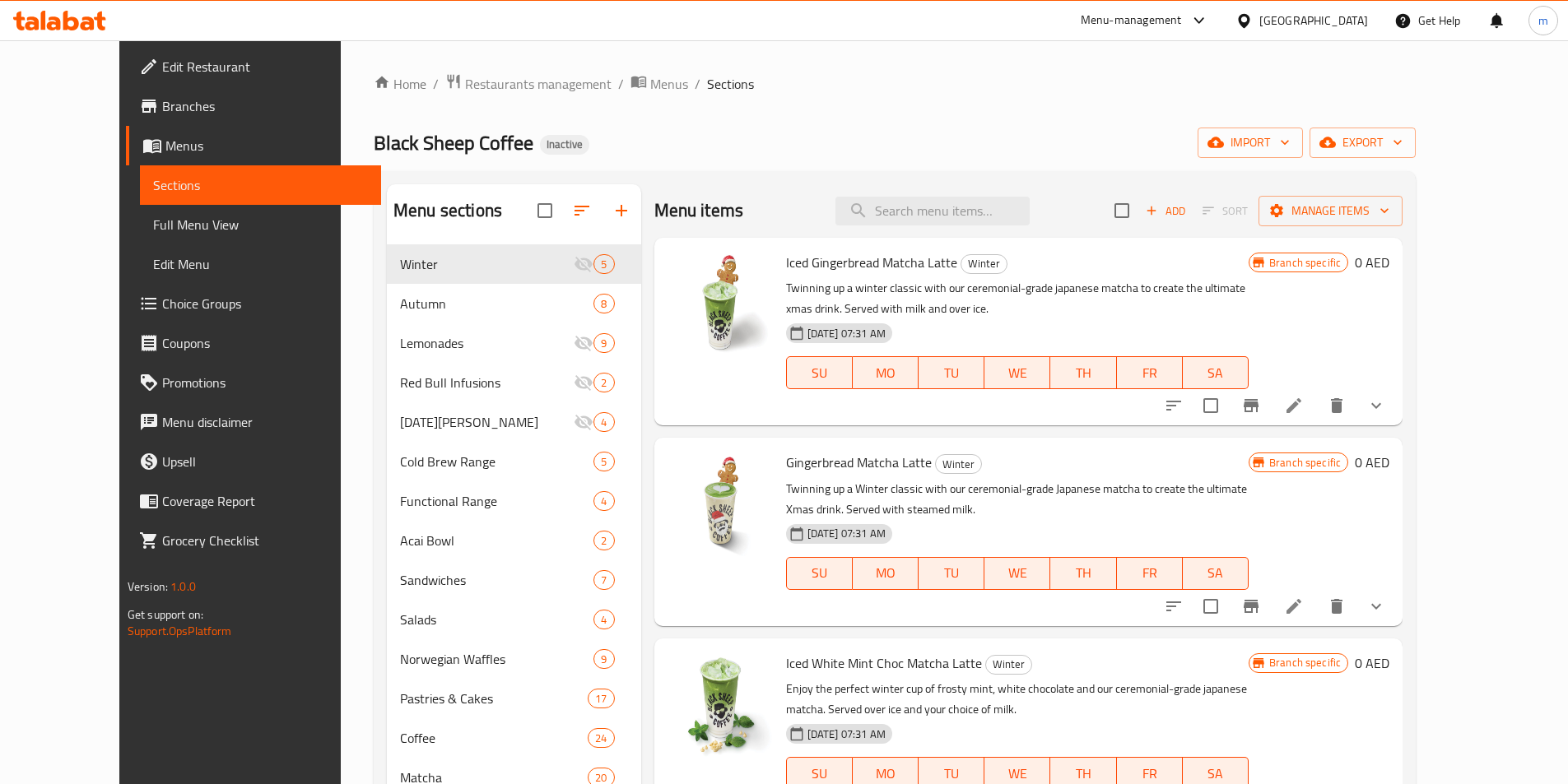
click at [162, 232] on span "Full Menu View" at bounding box center [260, 225] width 215 height 20
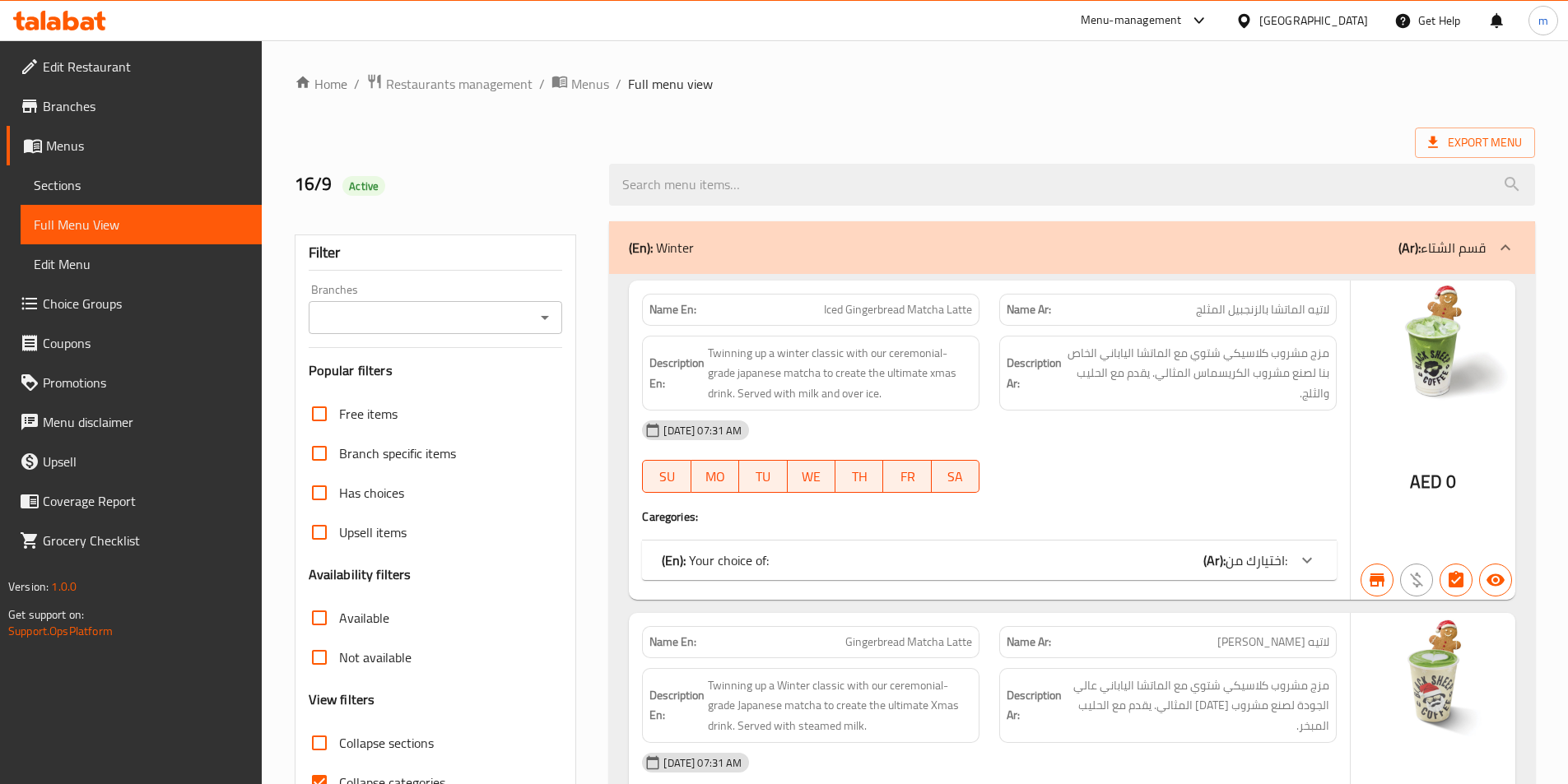
click at [322, 598] on input "Available" at bounding box center [319, 618] width 40 height 40
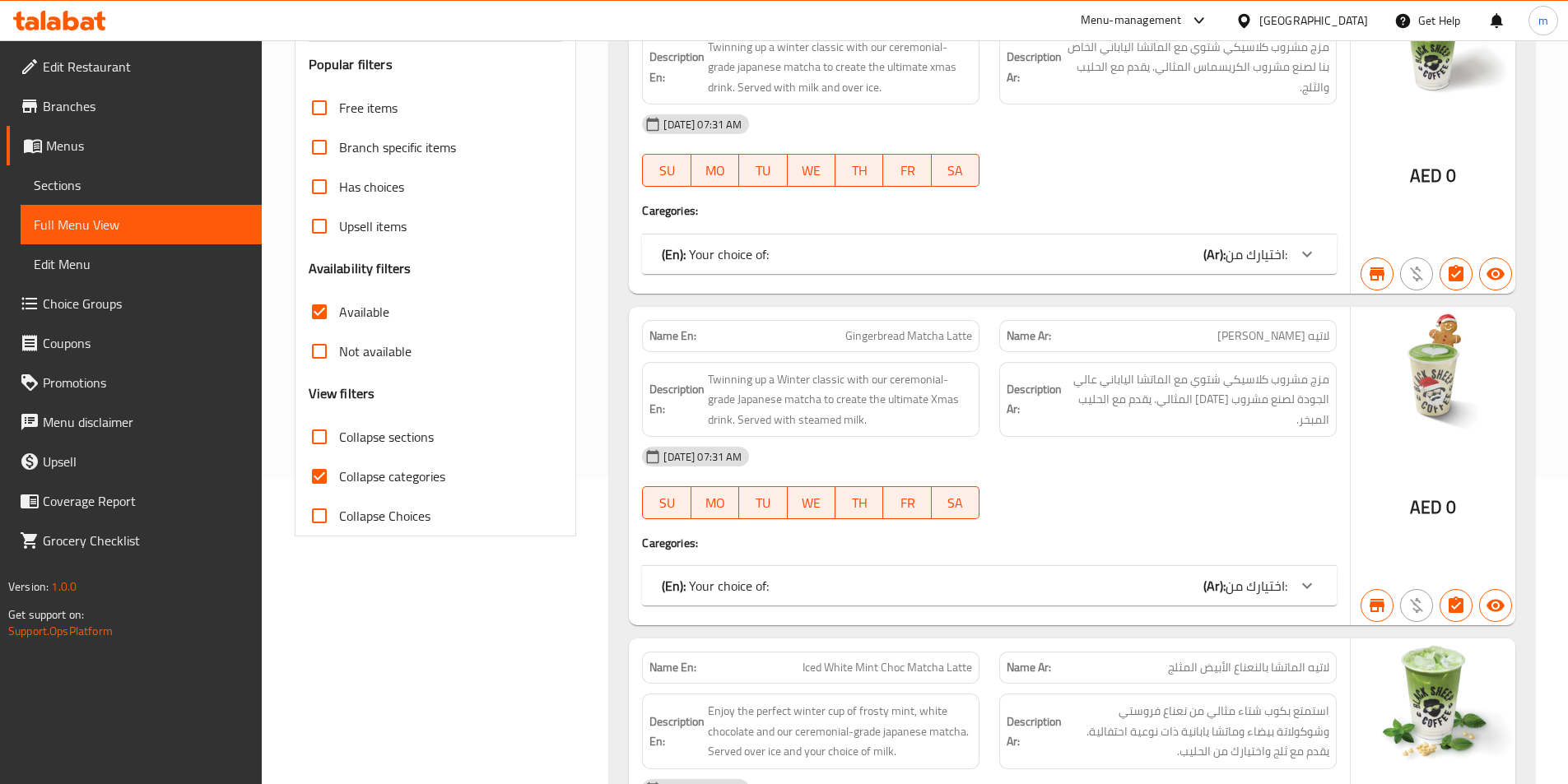
scroll to position [330, 0]
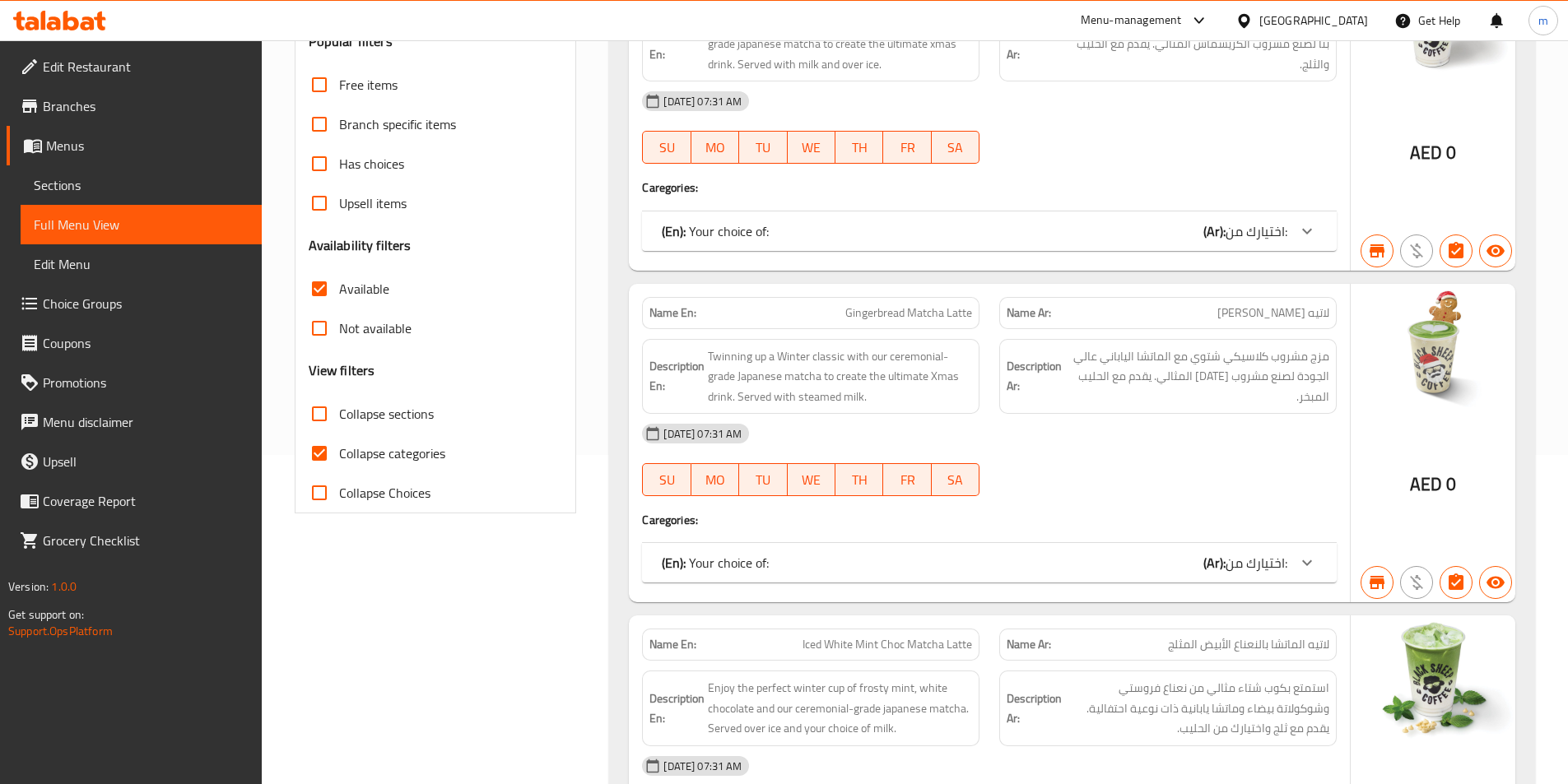
click at [320, 281] on input "Available" at bounding box center [319, 289] width 40 height 40
checkbox input "false"
click at [327, 447] on input "Collapse categories" at bounding box center [319, 454] width 40 height 40
checkbox input "false"
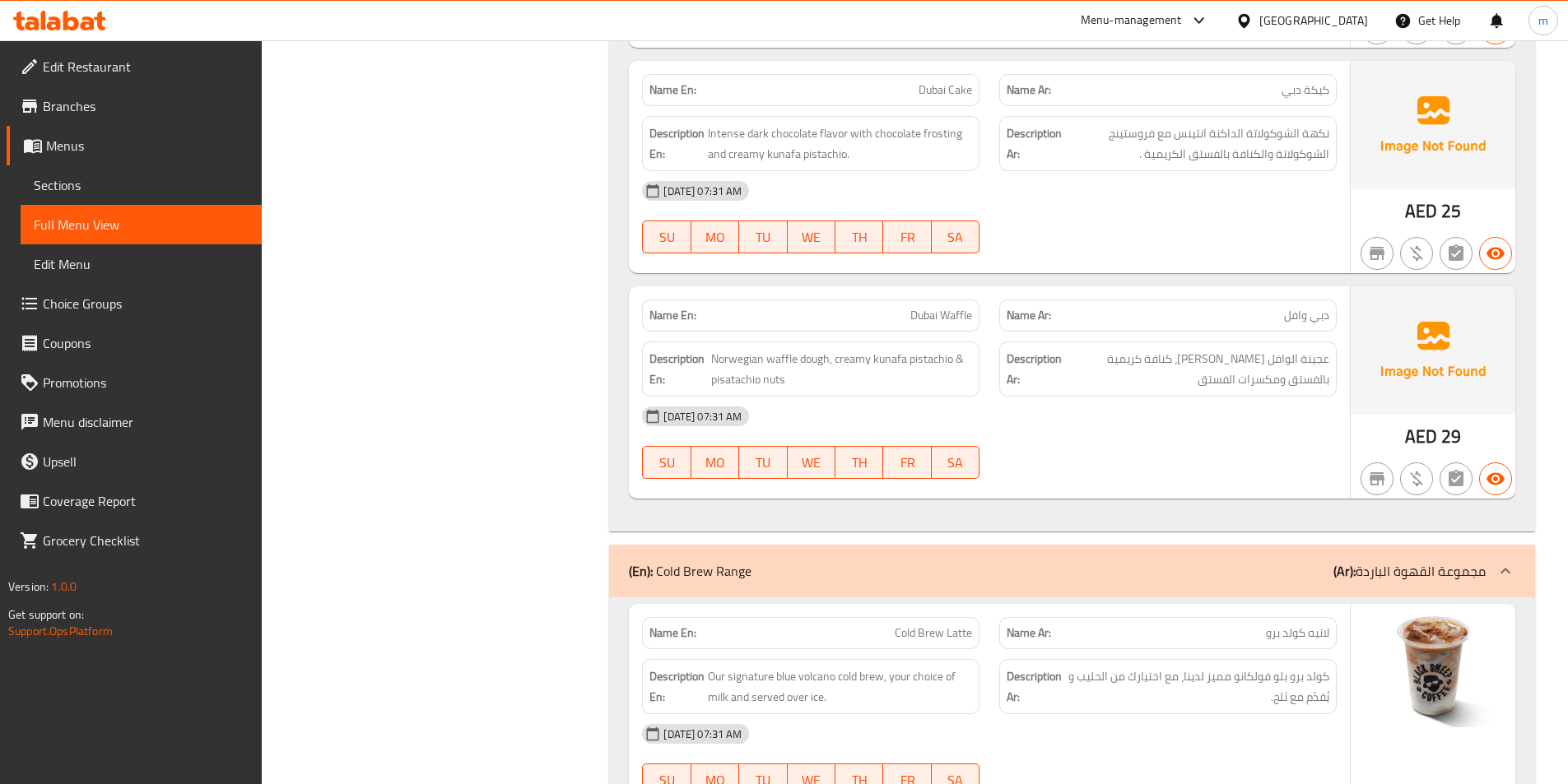
scroll to position [19989, 0]
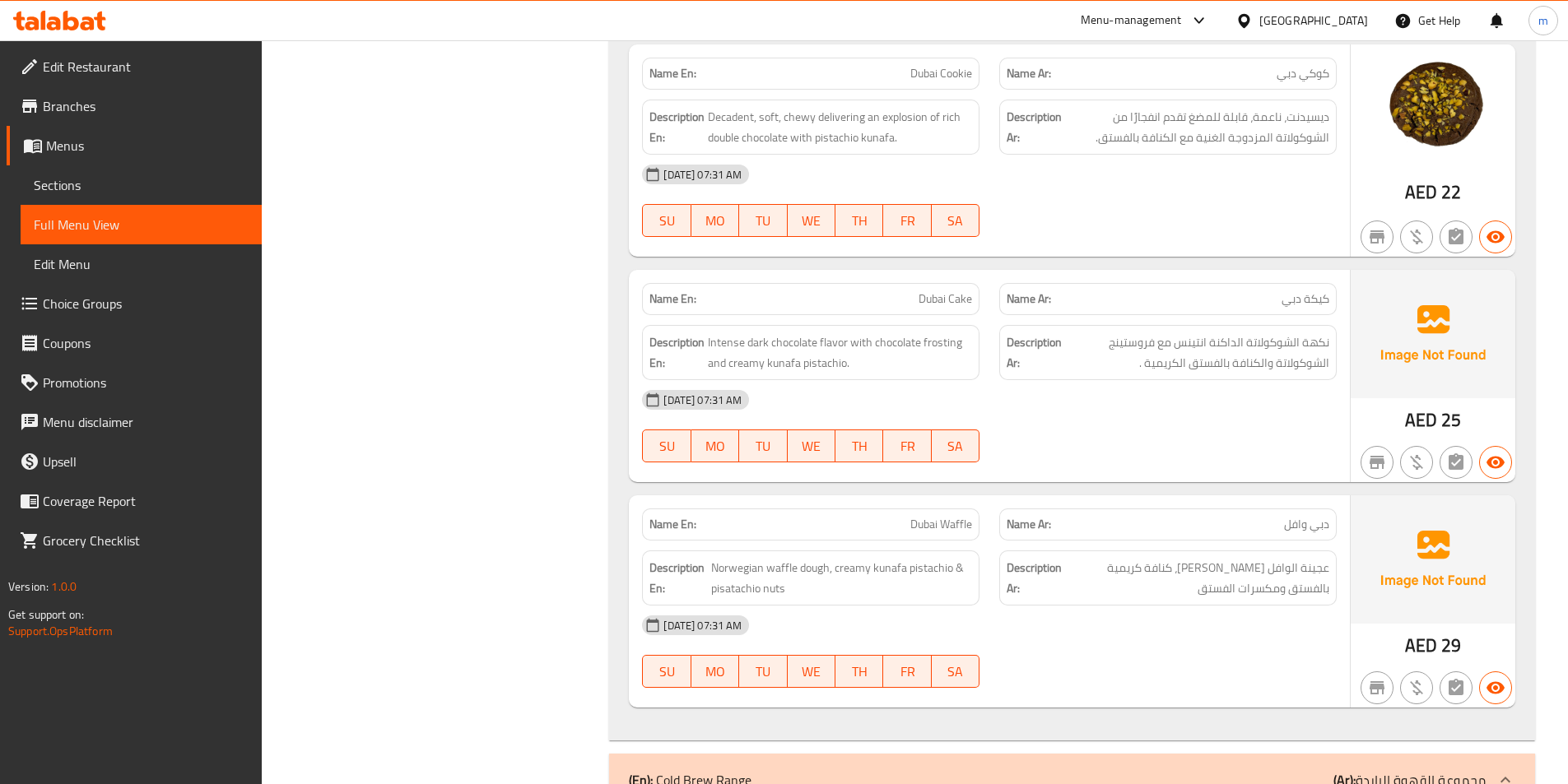
click at [82, 25] on icon at bounding box center [88, 23] width 14 height 14
